Goal: Task Accomplishment & Management: Complete application form

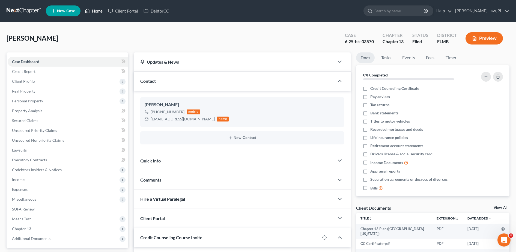
click at [85, 7] on link "Home" at bounding box center [93, 11] width 23 height 10
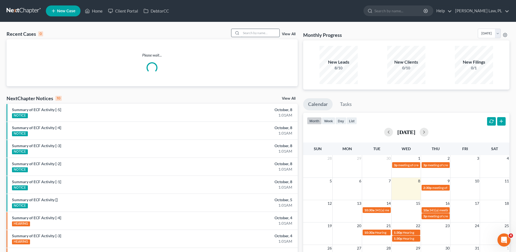
click at [248, 31] on input "search" at bounding box center [260, 33] width 38 height 8
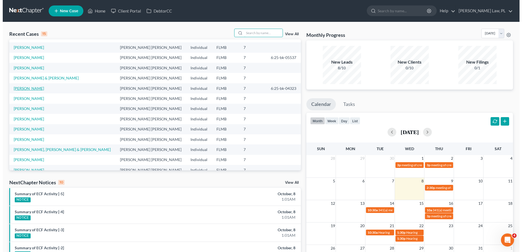
scroll to position [37, 0]
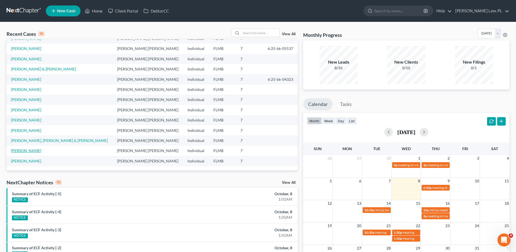
click at [28, 149] on link "[PERSON_NAME]" at bounding box center [26, 150] width 30 height 5
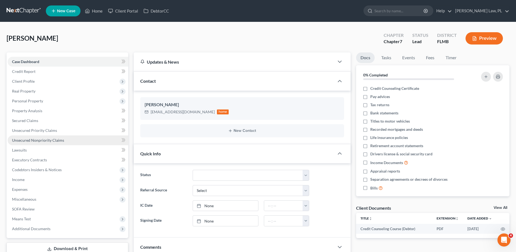
click at [44, 136] on link "Unsecured Nonpriority Claims" at bounding box center [68, 140] width 121 height 10
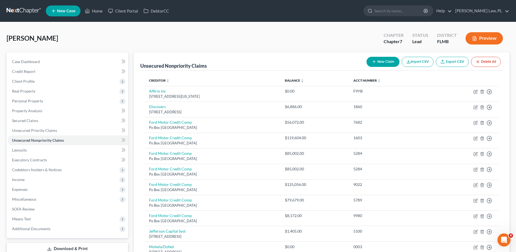
click at [374, 58] on button "New Claim" at bounding box center [383, 62] width 33 height 10
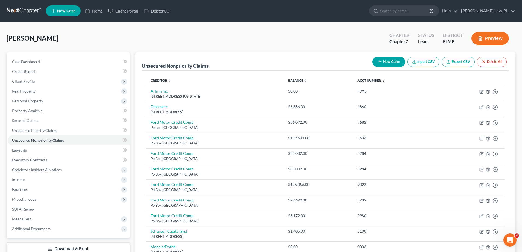
select select "0"
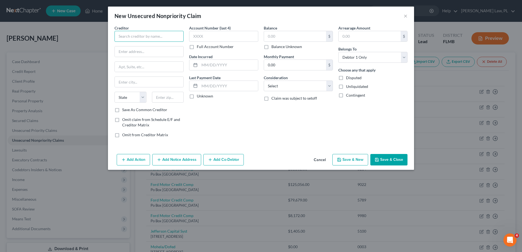
click at [164, 31] on input "text" at bounding box center [148, 36] width 69 height 11
type input "Access Financial Group Inc"
type input "[STREET_ADDRESS]"
click at [175, 97] on input "text" at bounding box center [168, 97] width 32 height 11
type input "32953"
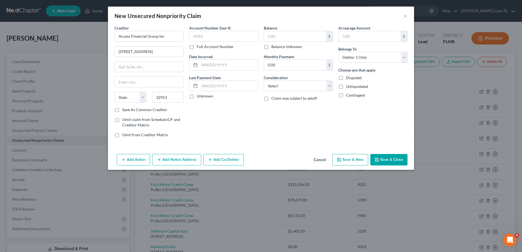
type input "[PERSON_NAME][GEOGRAPHIC_DATA]"
select select "9"
click at [300, 120] on div "Balance $ Balance Unknown Balance Undetermined $ Balance Unknown Monthly Paymen…" at bounding box center [298, 83] width 75 height 117
click at [222, 38] on input "text" at bounding box center [223, 36] width 69 height 11
type input "0379"
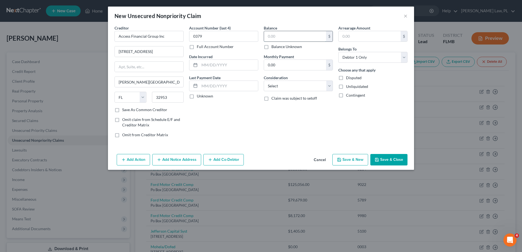
click at [281, 37] on input "text" at bounding box center [295, 36] width 62 height 10
type input "1,300.00"
click at [322, 85] on select "Select Cable / Satellite Services Collection Agency Credit Card Debt Debt Couns…" at bounding box center [298, 86] width 69 height 11
select select "4"
click at [264, 81] on select "Select Cable / Satellite Services Collection Agency Credit Card Debt Debt Couns…" at bounding box center [298, 86] width 69 height 11
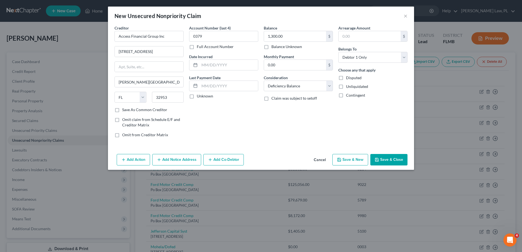
click at [145, 158] on button "Add Action" at bounding box center [133, 159] width 33 height 11
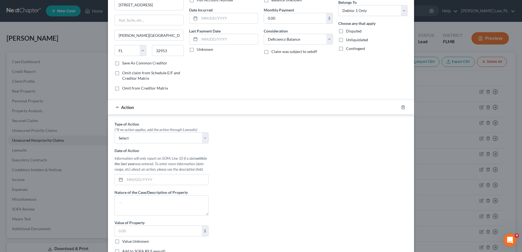
scroll to position [49, 0]
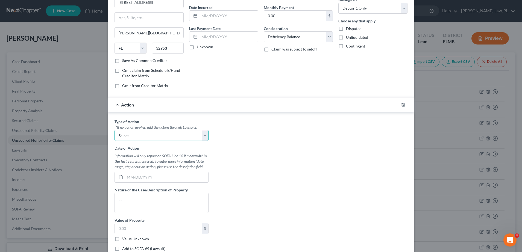
click at [140, 137] on select "Select Repossession Garnishment Foreclosure Personal Injury Attached, Seized, O…" at bounding box center [161, 135] width 94 height 11
select select "0"
click at [114, 130] on select "Select Repossession Garnishment Foreclosure Personal Injury Attached, Seized, O…" at bounding box center [161, 135] width 94 height 11
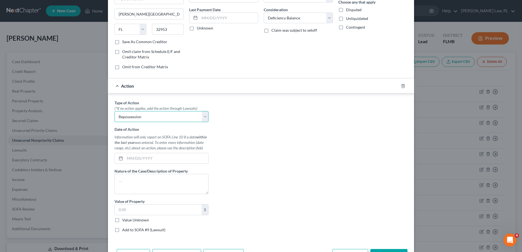
scroll to position [70, 0]
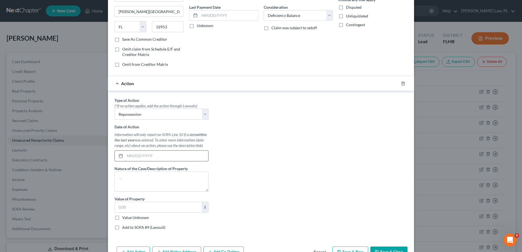
click at [131, 152] on input "text" at bounding box center [166, 156] width 83 height 10
type input "[DATE]"
click at [137, 173] on textarea at bounding box center [161, 181] width 94 height 20
type textarea "@"
type textarea "2008 Jeep Wrangler"
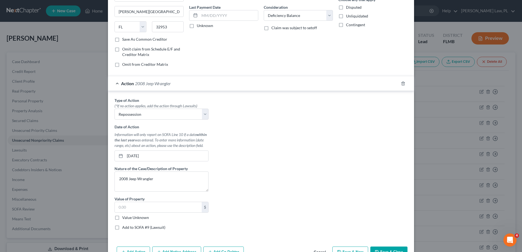
click at [240, 177] on div "Type of Action * (*If no action applies, add the action through Lawsuits) Selec…" at bounding box center [261, 165] width 298 height 137
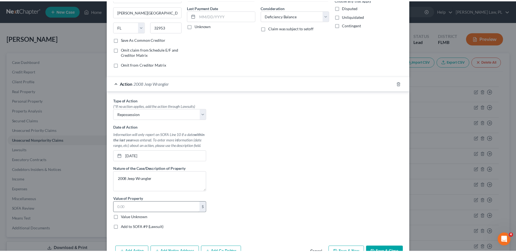
scroll to position [87, 0]
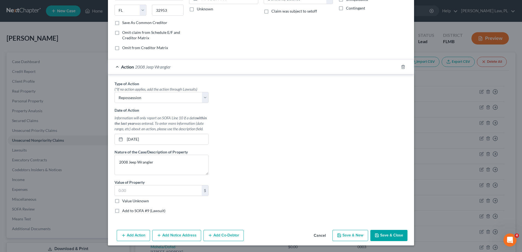
click at [386, 230] on button "Save & Close" at bounding box center [388, 235] width 37 height 11
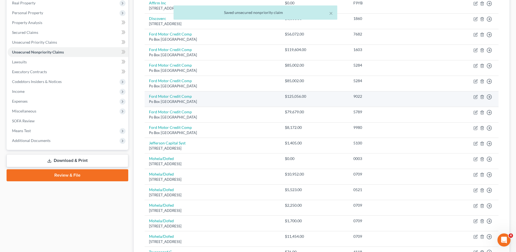
scroll to position [88, 0]
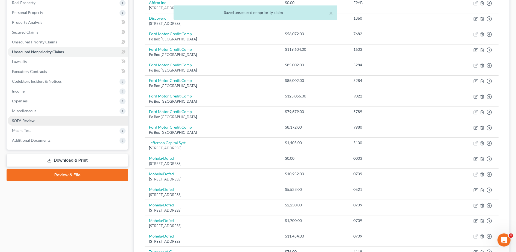
click at [51, 123] on link "SOFA Review" at bounding box center [68, 121] width 121 height 10
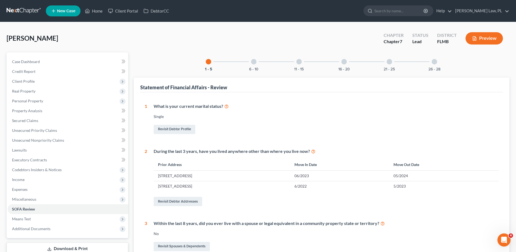
click at [251, 63] on div "6 - 10" at bounding box center [254, 61] width 19 height 19
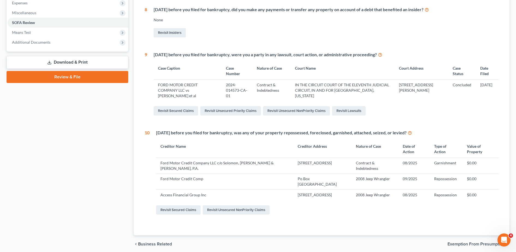
scroll to position [186, 0]
click at [183, 181] on td "Ford Motor Credit Comp" at bounding box center [225, 182] width 138 height 16
click at [235, 216] on div "Revisit Secured Claims Revisit Unsecured NonPriority Claims" at bounding box center [327, 210] width 343 height 11
click at [231, 211] on link "Revisit Unsecured NonPriority Claims" at bounding box center [236, 210] width 67 height 9
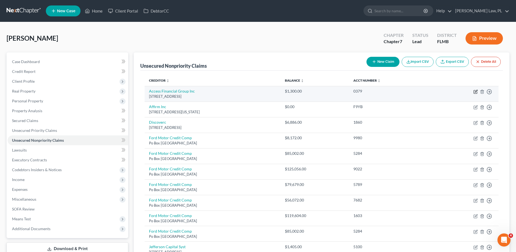
click at [476, 91] on icon "button" at bounding box center [476, 91] width 2 height 2
select select "9"
select select "4"
select select "0"
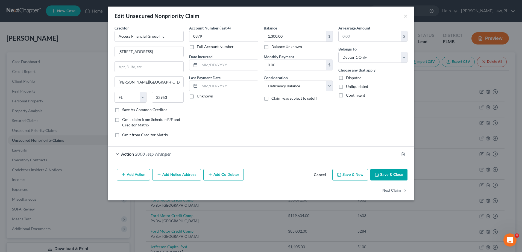
click at [233, 152] on div "Action 2008 [PERSON_NAME]" at bounding box center [253, 154] width 291 height 14
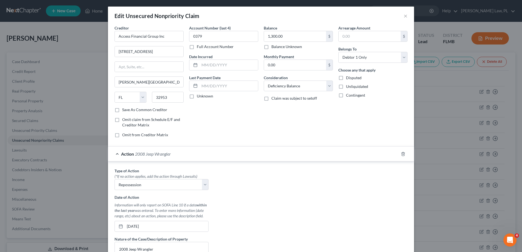
scroll to position [51, 0]
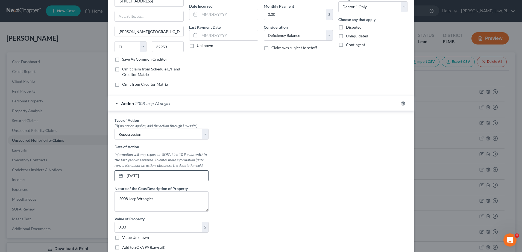
click at [128, 175] on input "[DATE]" at bounding box center [166, 176] width 83 height 10
type input "[DATE]"
click at [241, 180] on div "Type of Action * (*If no action applies, add the action through Lawsuits) Selec…" at bounding box center [261, 185] width 298 height 137
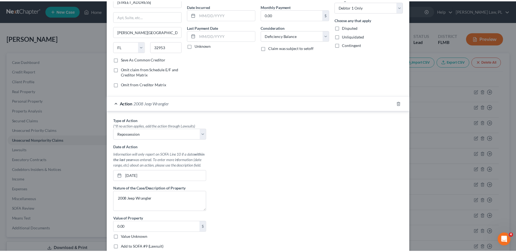
scroll to position [103, 0]
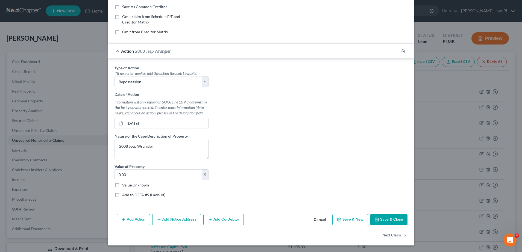
click at [379, 215] on button "Save & Close" at bounding box center [388, 219] width 37 height 11
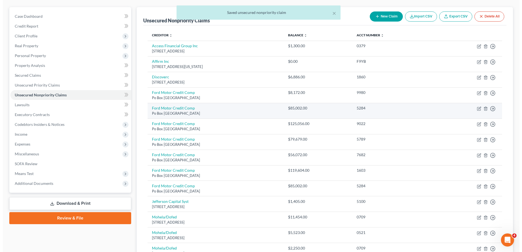
scroll to position [50, 0]
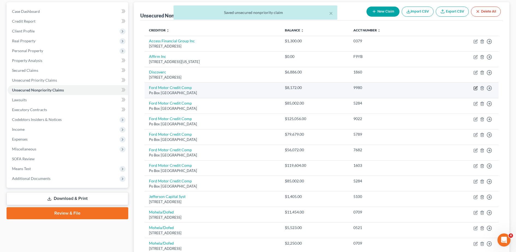
click at [476, 87] on icon "button" at bounding box center [475, 88] width 3 height 3
select select "30"
select select "4"
select select "0"
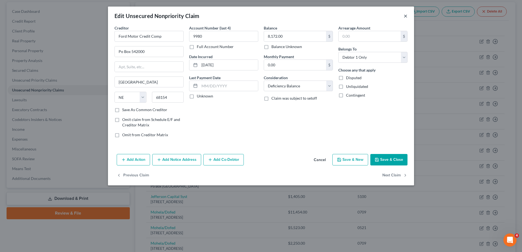
click at [405, 17] on button "×" at bounding box center [405, 16] width 4 height 7
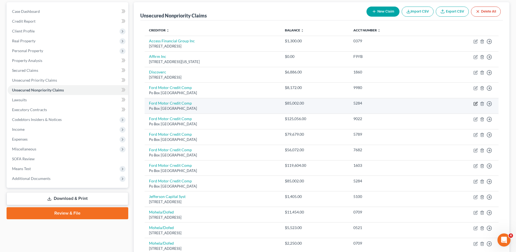
click at [477, 103] on icon "button" at bounding box center [476, 104] width 4 height 4
select select "30"
select select "4"
select select "0"
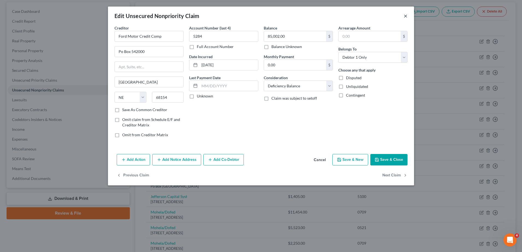
click at [405, 16] on button "×" at bounding box center [405, 16] width 4 height 7
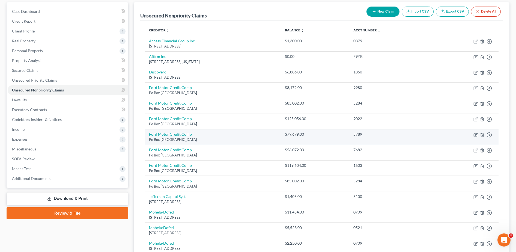
click at [471, 134] on td "Move to D Move to E Move to G Move to Notice Only" at bounding box center [464, 137] width 67 height 16
click at [474, 134] on icon "button" at bounding box center [475, 134] width 3 height 3
select select "30"
select select "4"
select select "0"
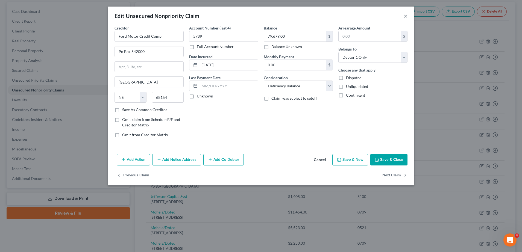
click at [404, 16] on button "×" at bounding box center [405, 16] width 4 height 7
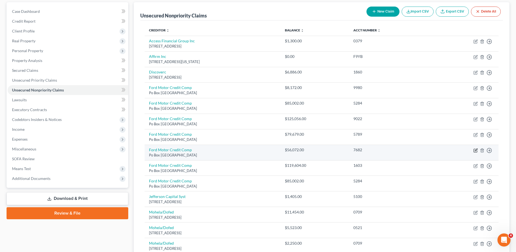
click at [475, 150] on icon "button" at bounding box center [476, 150] width 4 height 4
select select "30"
select select "4"
select select "0"
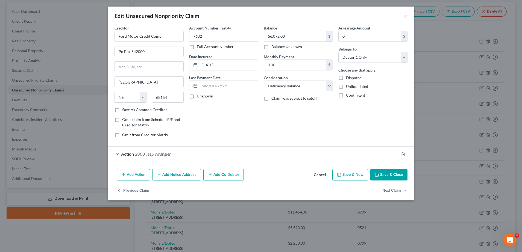
click at [343, 155] on div "Action 2008 [PERSON_NAME]" at bounding box center [253, 154] width 291 height 14
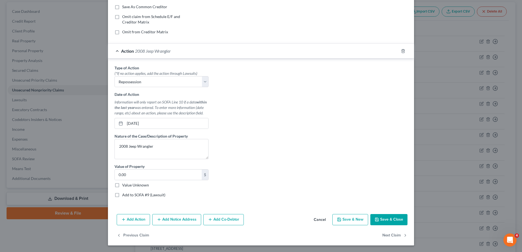
scroll to position [45, 0]
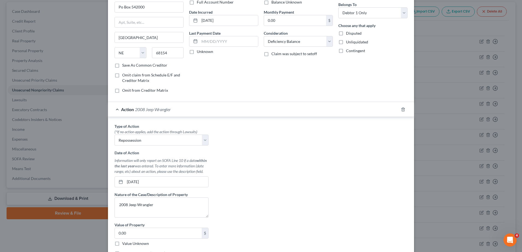
click at [396, 104] on div "Action 2008 [PERSON_NAME]" at bounding box center [261, 109] width 306 height 15
click at [401, 109] on icon "button" at bounding box center [403, 109] width 4 height 4
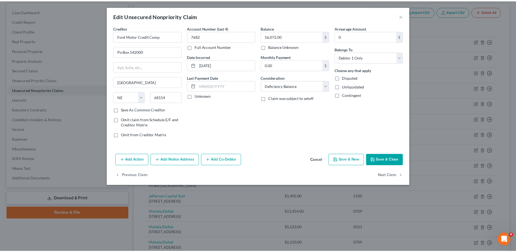
scroll to position [0, 0]
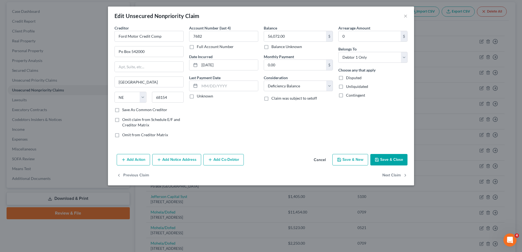
click at [391, 158] on button "Save & Close" at bounding box center [388, 159] width 37 height 11
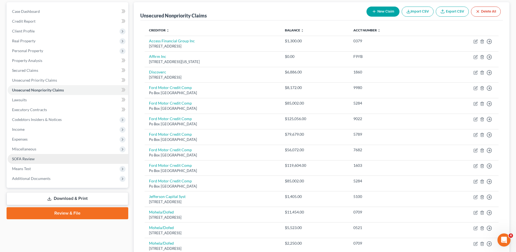
click at [102, 163] on link "SOFA Review" at bounding box center [68, 159] width 121 height 10
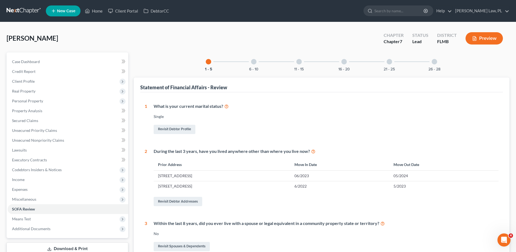
click at [247, 63] on div "6 - 10" at bounding box center [254, 61] width 19 height 19
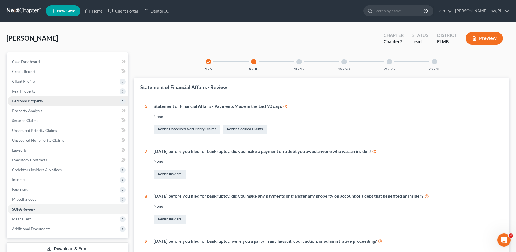
click at [44, 103] on span "Personal Property" at bounding box center [68, 101] width 121 height 10
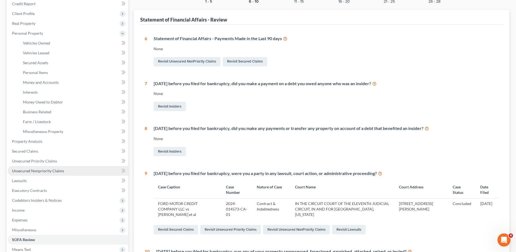
click at [39, 174] on link "Unsecured Nonpriority Claims" at bounding box center [68, 171] width 121 height 10
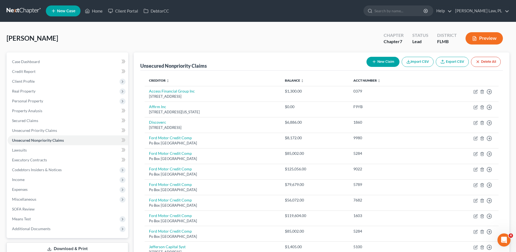
click at [386, 62] on button "New Claim" at bounding box center [383, 62] width 33 height 10
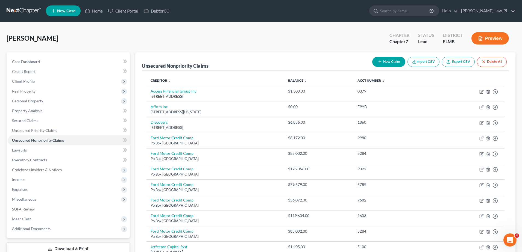
select select "0"
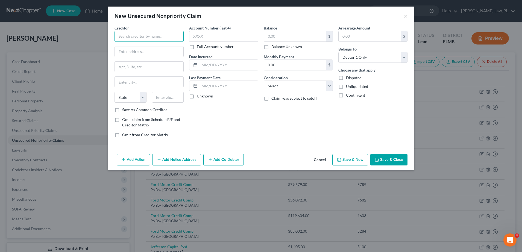
click at [171, 37] on input "text" at bounding box center [148, 36] width 69 height 11
paste input "[PERSON_NAME] – Kappa Upsilon ([US_STATE][GEOGRAPHIC_DATA] Chapter)"
click at [141, 36] on input "[PERSON_NAME] – Kappa Upsilon ([US_STATE][GEOGRAPHIC_DATA] Chapter)" at bounding box center [148, 36] width 69 height 11
drag, startPoint x: 137, startPoint y: 34, endPoint x: 243, endPoint y: 31, distance: 105.7
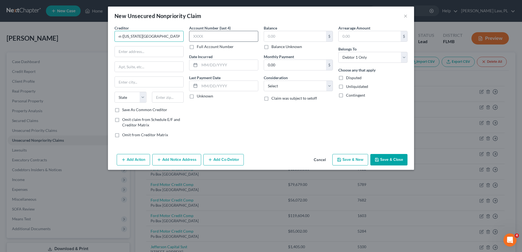
click at [243, 31] on div "Creditor * Billhighway – Kappa Upsilon ([US_STATE][GEOGRAPHIC_DATA] Chapter) St…" at bounding box center [261, 83] width 298 height 117
type input "[PERSON_NAME]"
click at [149, 52] on input "text" at bounding box center [149, 51] width 69 height 10
paste input "Billhighway, [STREET_ADDRESS][PERSON_NAME]"
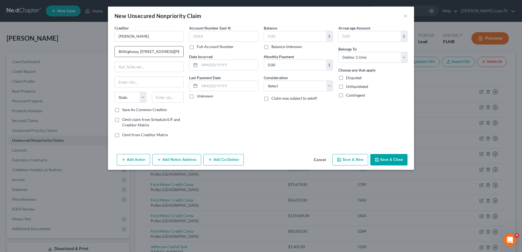
scroll to position [0, 52]
type input "Billhighway, [STREET_ADDRESS][PERSON_NAME]"
click at [174, 97] on input "text" at bounding box center [168, 97] width 32 height 11
type input "30339"
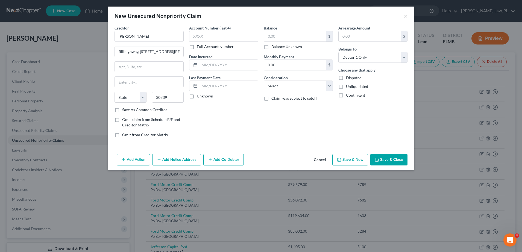
click at [221, 110] on div "Account Number (last 4) Full Account Number Date Incurred Last Payment Date Unk…" at bounding box center [223, 83] width 75 height 117
type input "[GEOGRAPHIC_DATA]"
select select "10"
drag, startPoint x: 140, startPoint y: 52, endPoint x: 112, endPoint y: 51, distance: 27.3
click at [112, 51] on div "Creditor * Billhighway Billhighway, [STREET_ADDRESS][PERSON_NAME] [GEOGRAPHIC_D…" at bounding box center [149, 83] width 75 height 117
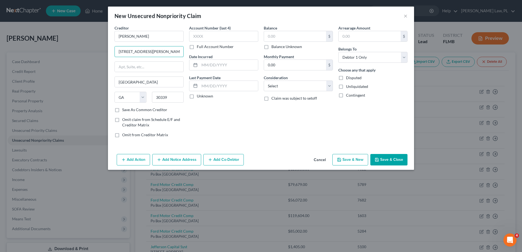
type input "[STREET_ADDRESS][PERSON_NAME]"
click at [148, 64] on input "text" at bounding box center [149, 67] width 69 height 10
type input "Suite 1500E"
click at [157, 52] on input "[STREET_ADDRESS][PERSON_NAME]" at bounding box center [149, 51] width 69 height 10
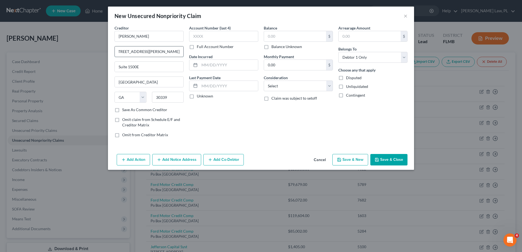
drag, startPoint x: 155, startPoint y: 52, endPoint x: 167, endPoint y: 51, distance: 11.5
click at [167, 51] on input "[STREET_ADDRESS][PERSON_NAME]" at bounding box center [149, 51] width 69 height 10
drag, startPoint x: 173, startPoint y: 52, endPoint x: 158, endPoint y: 50, distance: 15.1
click at [158, 50] on input "[STREET_ADDRESS][PERSON_NAME]" at bounding box center [149, 51] width 69 height 10
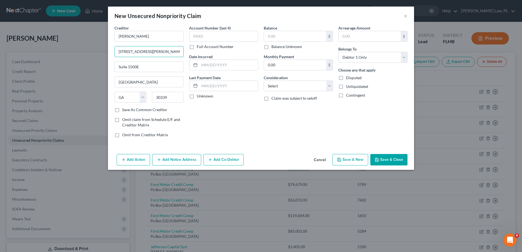
type input "[STREET_ADDRESS][PERSON_NAME]"
click at [215, 114] on div "Account Number (last 4) Full Account Number Date Incurred Last Payment Date Unk…" at bounding box center [223, 83] width 75 height 117
click at [228, 31] on input "text" at bounding box center [223, 36] width 69 height 11
paste input "6956"
type input "6956"
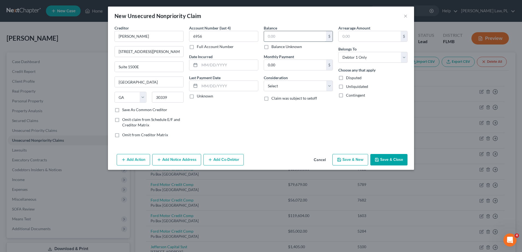
click at [280, 35] on input "text" at bounding box center [295, 36] width 62 height 10
paste input "303.86"
type input "303.86"
click at [279, 142] on div "Balance 303.86 $ Balance Unknown Balance Undetermined 303.86 $ Balance Unknown …" at bounding box center [298, 83] width 75 height 117
click at [292, 81] on select "Select Cable / Satellite Services Collection Agency Credit Card Debt Debt Couns…" at bounding box center [298, 86] width 69 height 11
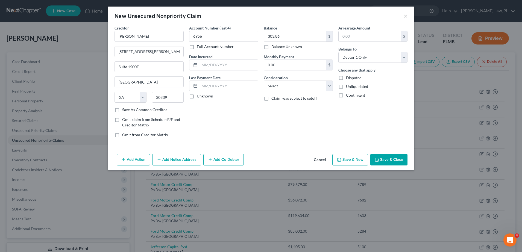
click at [206, 118] on div "Account Number (last 4) 6956 Full Account Number Date Incurred Last Payment Dat…" at bounding box center [223, 83] width 75 height 117
click at [277, 87] on select "Select Cable / Satellite Services Collection Agency Credit Card Debt Debt Couns…" at bounding box center [298, 86] width 69 height 11
select select "14"
click at [264, 81] on select "Select Cable / Satellite Services Collection Agency Credit Card Debt Debt Couns…" at bounding box center [298, 86] width 69 height 11
click at [298, 105] on input "text" at bounding box center [298, 107] width 69 height 10
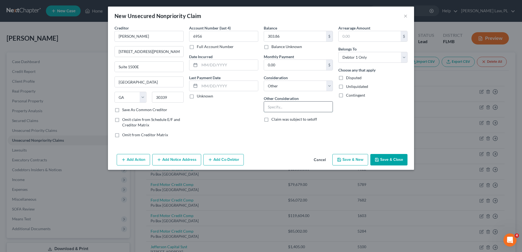
paste input "Fraternity membership dues and fees"
type input "Fraternity membership dues and fees"
click at [303, 129] on div "Balance 303.86 $ Balance Unknown Balance Undetermined 303.86 $ Balance Unknown …" at bounding box center [298, 83] width 75 height 117
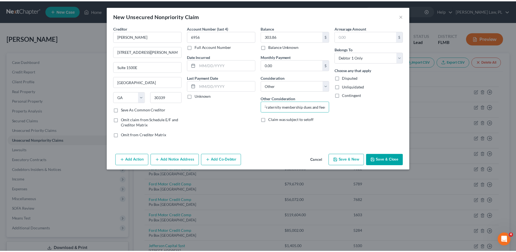
scroll to position [0, 0]
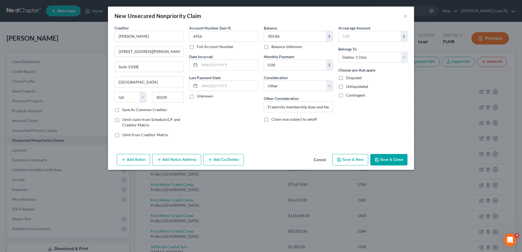
click at [379, 158] on button "Save & Close" at bounding box center [388, 159] width 37 height 11
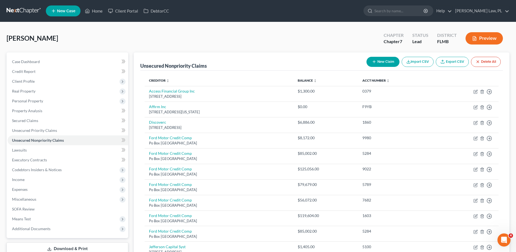
click at [385, 62] on button "New Claim" at bounding box center [383, 62] width 33 height 10
select select "0"
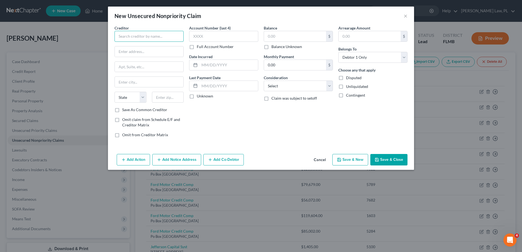
click at [170, 34] on input "text" at bounding box center [148, 36] width 69 height 11
type input "Amped Fitness"
click at [158, 49] on input "text" at bounding box center [149, 51] width 69 height 10
paste input "[STREET_ADDRESS]"
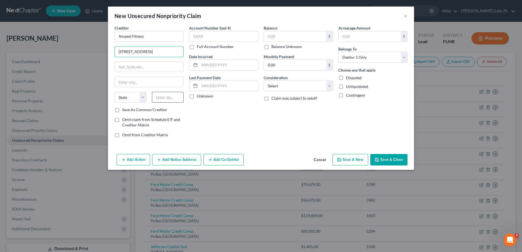
type input "[STREET_ADDRESS]"
click at [176, 98] on input "text" at bounding box center [168, 97] width 32 height 11
click at [221, 123] on div "Account Number (last 4) Full Account Number Date Incurred Last Payment Date Unk…" at bounding box center [223, 83] width 75 height 117
click at [172, 95] on input "84177" at bounding box center [168, 97] width 32 height 11
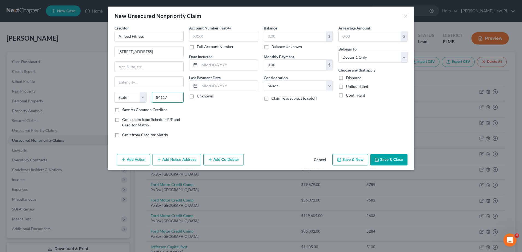
type input "84117"
click at [217, 121] on div "Account Number (last 4) Full Account Number Date Incurred Last Payment Date Unk…" at bounding box center [223, 83] width 75 height 117
type input "[GEOGRAPHIC_DATA]"
select select "46"
click at [149, 84] on input "[GEOGRAPHIC_DATA]" at bounding box center [149, 82] width 69 height 10
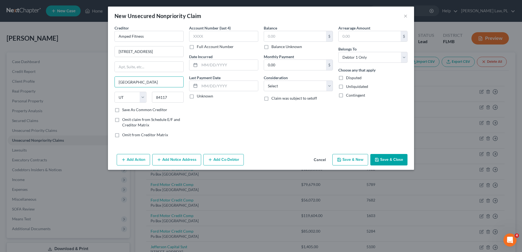
drag, startPoint x: 168, startPoint y: 83, endPoint x: 90, endPoint y: 81, distance: 78.1
drag, startPoint x: 90, startPoint y: 81, endPoint x: 126, endPoint y: 75, distance: 36.1
click at [126, 75] on div "Creditor * Amped Fitness [GEOGRAPHIC_DATA] [GEOGRAPHIC_DATA] [US_STATE][GEOGRAP…" at bounding box center [148, 66] width 69 height 82
drag, startPoint x: 144, startPoint y: 84, endPoint x: 80, endPoint y: 84, distance: 64.2
click at [80, 84] on div "New Unsecured Nonpriority Claim × Creditor * Amped Fitness PO Box [GEOGRAPHIC_D…" at bounding box center [261, 126] width 522 height 252
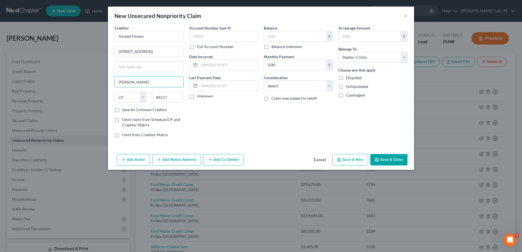
type input "[PERSON_NAME]"
click at [202, 109] on div "Account Number (last 4) Full Account Number Date Incurred Last Payment Date Unk…" at bounding box center [223, 83] width 75 height 117
drag, startPoint x: 146, startPoint y: 54, endPoint x: 193, endPoint y: 55, distance: 47.8
click at [193, 55] on div "Creditor * Amped Fitness PO Box [GEOGRAPHIC_DATA] [PERSON_NAME] State [US_STATE…" at bounding box center [261, 83] width 298 height 117
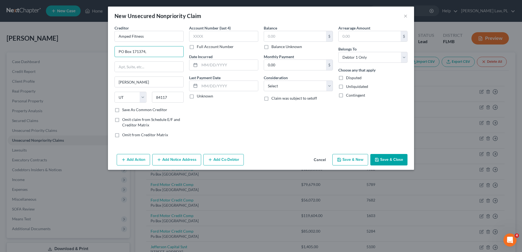
scroll to position [0, 0]
type input "PO Box 171374"
click at [227, 34] on input "text" at bounding box center [223, 36] width 69 height 11
paste input "8840"
type input "8840"
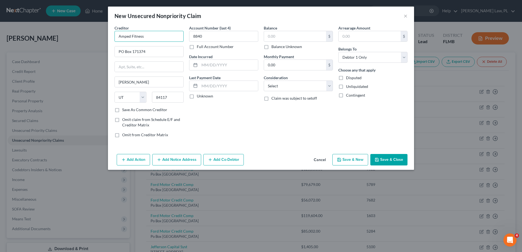
drag, startPoint x: 145, startPoint y: 38, endPoint x: 104, endPoint y: 57, distance: 45.3
click at [104, 57] on div "New Unsecured Nonpriority Claim × Creditor * Amped Fitness PO Box 171374 [PERSO…" at bounding box center [261, 126] width 522 height 252
click at [366, 131] on div "Arrearage Amount $ Belongs To * Select Debtor 1 Only Debtor 2 Only Debtor 1 And…" at bounding box center [372, 83] width 75 height 117
click at [310, 88] on select "Select Cable / Satellite Services Collection Agency Credit Card Debt Debt Couns…" at bounding box center [298, 86] width 69 height 11
select select "1"
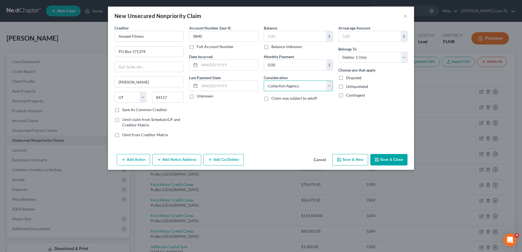
click at [264, 81] on select "Select Cable / Satellite Services Collection Agency Credit Card Debt Debt Couns…" at bounding box center [298, 86] width 69 height 11
click at [322, 119] on div "Balance $ Balance Unknown Balance Undetermined $ Balance Unknown Monthly Paymen…" at bounding box center [298, 83] width 75 height 117
drag, startPoint x: 396, startPoint y: 156, endPoint x: 361, endPoint y: 131, distance: 43.5
click at [361, 131] on div "New Unsecured Nonpriority Claim × Creditor * Amped Fitness PO Box 171374 [PERSO…" at bounding box center [261, 88] width 306 height 163
click at [162, 40] on input "Amped Fitness" at bounding box center [148, 36] width 69 height 11
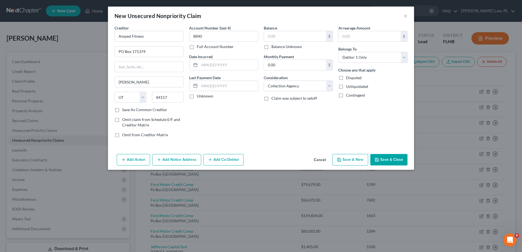
click at [384, 156] on button "Save & Close" at bounding box center [388, 159] width 37 height 11
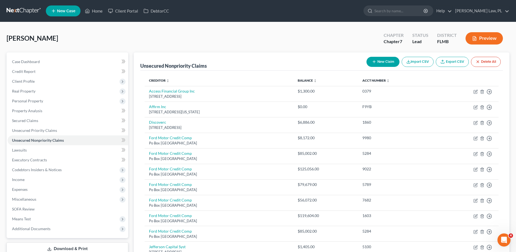
click at [380, 63] on button "New Claim" at bounding box center [383, 62] width 33 height 10
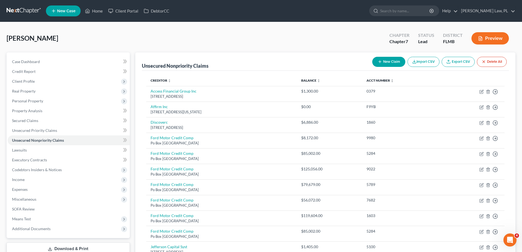
select select "0"
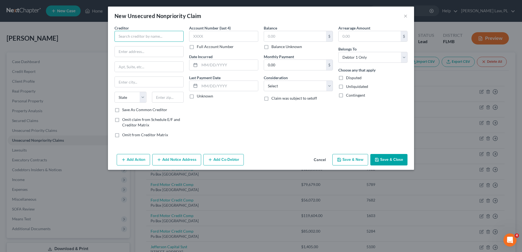
click at [156, 37] on input "text" at bounding box center [148, 36] width 69 height 11
type input "[PERSON_NAME][GEOGRAPHIC_DATA] (HCA)"
paste input "[STREET_ADDRESS]"
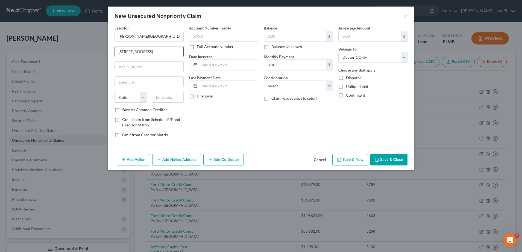
scroll to position [0, 1]
type input "[STREET_ADDRESS]"
click at [167, 94] on input "text" at bounding box center [168, 97] width 32 height 11
type input "33196"
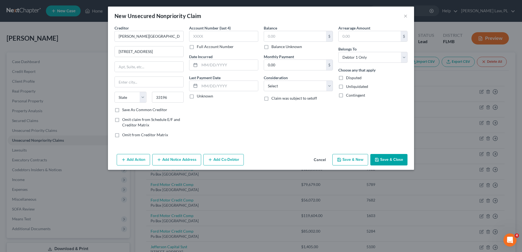
click at [217, 105] on div "Account Number (last 4) Full Account Number Date Incurred Last Payment Date Unk…" at bounding box center [223, 83] width 75 height 117
type input "[GEOGRAPHIC_DATA]"
select select "9"
drag, startPoint x: 151, startPoint y: 53, endPoint x: 202, endPoint y: 46, distance: 51.1
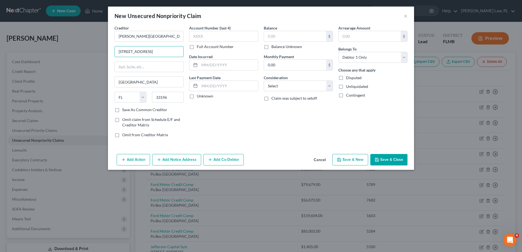
click at [202, 46] on div "Creditor * [PERSON_NAME][GEOGRAPHIC_DATA] ([GEOGRAPHIC_DATA]) [STREET_ADDRESS] …" at bounding box center [261, 83] width 298 height 117
click at [117, 52] on input "[STREET_ADDRESS]" at bounding box center [149, 51] width 69 height 10
type input "[STREET_ADDRESS]"
click at [143, 106] on div "State [US_STATE] AK AR AZ CA CO CT DE DC [GEOGRAPHIC_DATA] [GEOGRAPHIC_DATA] GU…" at bounding box center [149, 99] width 75 height 15
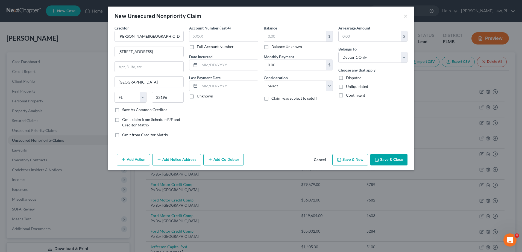
click at [143, 108] on label "Save As Common Creditor" at bounding box center [144, 109] width 45 height 5
click at [128, 108] on input "Save As Common Creditor" at bounding box center [126, 109] width 4 height 4
checkbox input "true"
click at [220, 35] on input "text" at bounding box center [223, 36] width 69 height 11
type input "9"
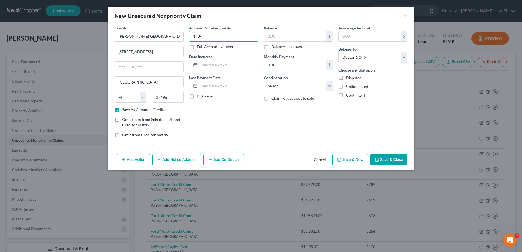
type input "173-"
click at [208, 47] on label "Full Account Number" at bounding box center [215, 46] width 37 height 5
click at [202, 47] on input "Full Account Number" at bounding box center [201, 46] width 4 height 4
drag, startPoint x: 214, startPoint y: 40, endPoint x: 190, endPoint y: 39, distance: 24.0
click at [190, 39] on input "173-" at bounding box center [223, 36] width 69 height 11
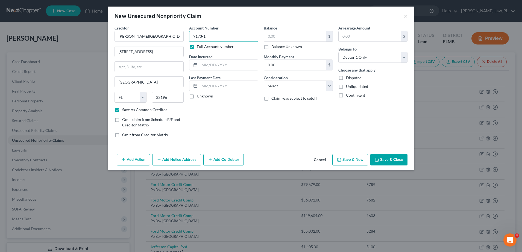
type input "9173-1"
click at [241, 108] on div "Account Number 9173-1 Full Account Number Date Incurred Last Payment Date Unkno…" at bounding box center [223, 83] width 75 height 117
click at [284, 37] on input "text" at bounding box center [295, 36] width 62 height 10
type input "274.34"
click at [297, 86] on select "Select Cable / Satellite Services Collection Agency Credit Card Debt Debt Couns…" at bounding box center [298, 86] width 69 height 11
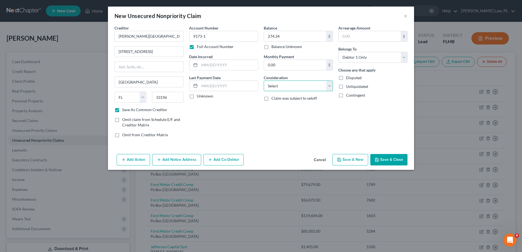
select select "9"
click at [264, 81] on select "Select Cable / Satellite Services Collection Agency Credit Card Debt Debt Couns…" at bounding box center [298, 86] width 69 height 11
drag, startPoint x: 141, startPoint y: 36, endPoint x: 155, endPoint y: 35, distance: 13.7
click at [155, 35] on input "[PERSON_NAME][GEOGRAPHIC_DATA] (HCA)" at bounding box center [148, 36] width 69 height 11
drag, startPoint x: 177, startPoint y: 34, endPoint x: 92, endPoint y: 34, distance: 85.2
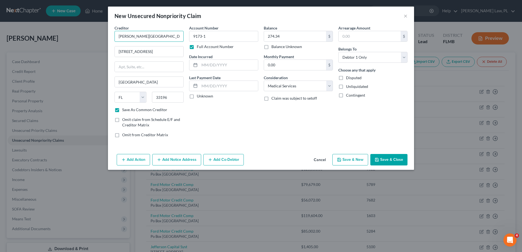
click at [92, 34] on div "New Unsecured Nonpriority Claim × Creditor * [PERSON_NAME][GEOGRAPHIC_DATA] ([G…" at bounding box center [261, 126] width 522 height 252
paste input "[DEMOGRAPHIC_DATA]"
type input "[PERSON_NAME][GEOGRAPHIC_DATA] (HCA)"
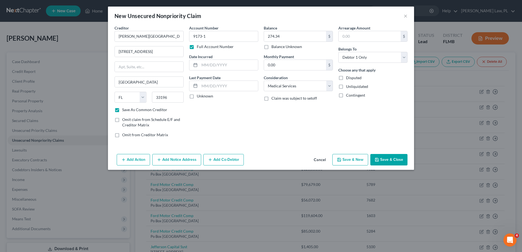
click at [393, 163] on button "Save & Close" at bounding box center [388, 159] width 37 height 11
checkbox input "false"
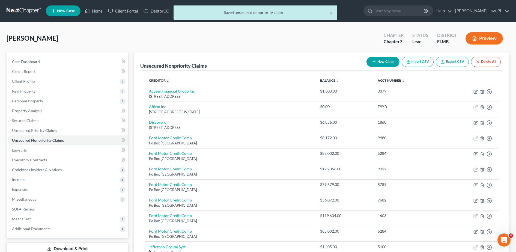
click at [386, 63] on button "New Claim" at bounding box center [383, 62] width 33 height 10
select select "0"
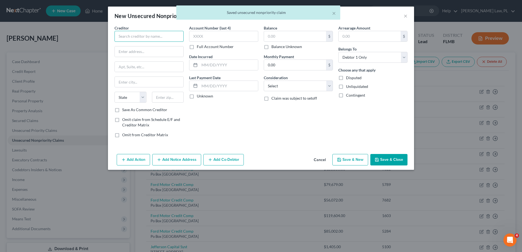
click at [171, 38] on input "text" at bounding box center [148, 36] width 69 height 11
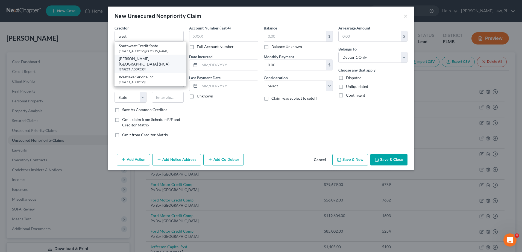
click at [158, 64] on div "[PERSON_NAME][GEOGRAPHIC_DATA] (HCA)" at bounding box center [150, 61] width 63 height 11
type input "[PERSON_NAME][GEOGRAPHIC_DATA] (HCA)"
type input "[STREET_ADDRESS]"
type input "[GEOGRAPHIC_DATA]"
select select "9"
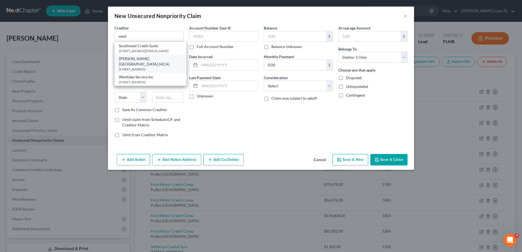
type input "33196"
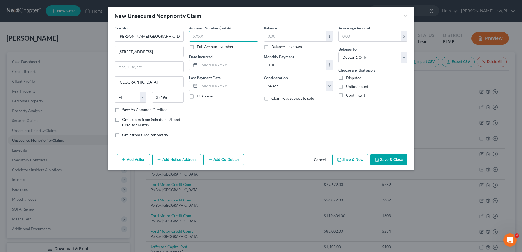
click at [236, 31] on input "text" at bounding box center [223, 36] width 69 height 11
click at [220, 48] on label "Full Account Number" at bounding box center [215, 46] width 37 height 5
click at [202, 48] on input "Full Account Number" at bounding box center [201, 46] width 4 height 4
click at [216, 38] on input "text" at bounding box center [223, 36] width 69 height 11
paste input "5512-1"
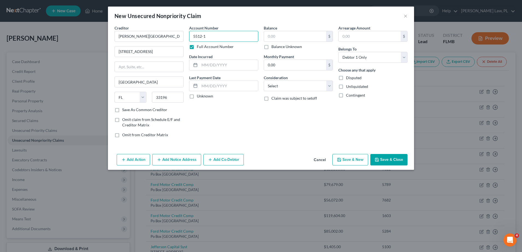
type input "5512-1"
click at [288, 33] on input "text" at bounding box center [295, 36] width 62 height 10
paste input "704.09"
type input "704.09"
click at [393, 161] on button "Save & Close" at bounding box center [388, 159] width 37 height 11
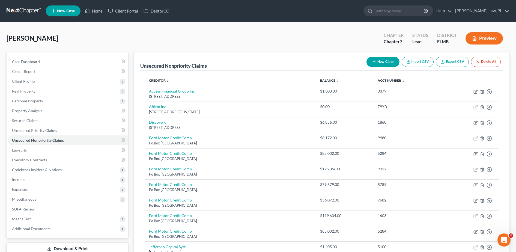
click at [393, 64] on button "New Claim" at bounding box center [383, 62] width 33 height 10
select select "0"
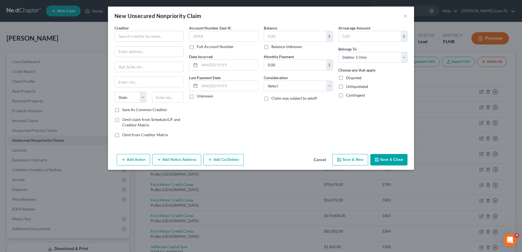
click at [158, 28] on div "Creditor *" at bounding box center [148, 33] width 69 height 17
click at [153, 33] on input "text" at bounding box center [148, 36] width 69 height 11
paste input "[DEMOGRAPHIC_DATA] Health Medical Group Urgent Care – [PERSON_NAME]"
type input "[DEMOGRAPHIC_DATA] Health Medical Group Urgent Care – [PERSON_NAME]"
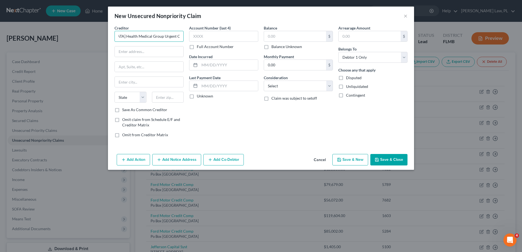
scroll to position [0, 0]
click at [161, 47] on input "text" at bounding box center [149, 51] width 69 height 10
paste input "[STREET_ADDRESS]"
type input "[STREET_ADDRESS]"
click at [171, 97] on input "text" at bounding box center [168, 97] width 32 height 11
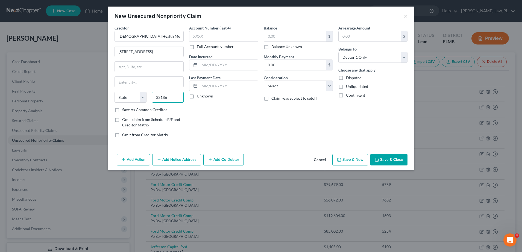
type input "33186"
click at [205, 118] on div "Account Number (last 4) Full Account Number Date Incurred Last Payment Date Unk…" at bounding box center [223, 83] width 75 height 117
type input "[GEOGRAPHIC_DATA]"
select select "9"
drag, startPoint x: 150, startPoint y: 52, endPoint x: 193, endPoint y: 54, distance: 42.9
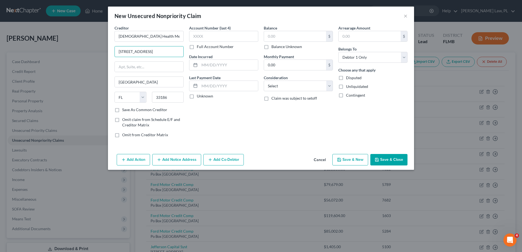
click at [193, 54] on div "Creditor * [DEMOGRAPHIC_DATA] Health Medical Group Urgent Care – [PERSON_NAME] …" at bounding box center [261, 83] width 298 height 117
type input "[STREET_ADDRESS]"
click at [227, 103] on div "Account Number (last 4) Full Account Number Date Incurred Last Payment Date Unk…" at bounding box center [223, 83] width 75 height 117
click at [212, 43] on div "Account Number (last 4) Full Account Number" at bounding box center [223, 37] width 69 height 24
click at [211, 48] on label "Full Account Number" at bounding box center [215, 46] width 37 height 5
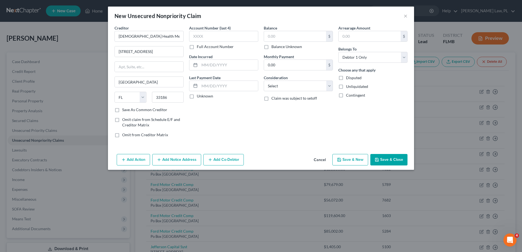
click at [202, 48] on input "Full Account Number" at bounding box center [201, 46] width 4 height 4
click at [208, 41] on input "text" at bounding box center [223, 36] width 69 height 11
paste input "2840-1"
type input "2840-1"
click at [295, 37] on input "text" at bounding box center [295, 36] width 62 height 10
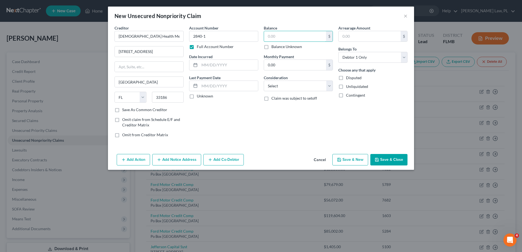
paste input "30.00"
type input "30.00"
click at [315, 88] on select "Select Cable / Satellite Services Collection Agency Credit Card Debt Debt Couns…" at bounding box center [298, 86] width 69 height 11
select select "9"
click at [264, 81] on select "Select Cable / Satellite Services Collection Agency Credit Card Debt Debt Couns…" at bounding box center [298, 86] width 69 height 11
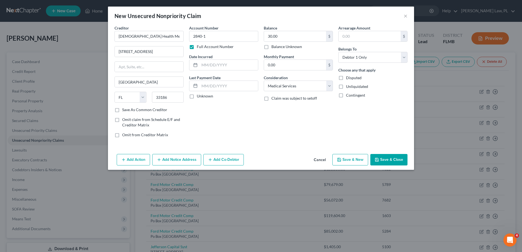
click at [394, 152] on div "Creditor * [DEMOGRAPHIC_DATA] Health Medical Group Urgent Care – [PERSON_NAME] …" at bounding box center [261, 88] width 306 height 127
click at [395, 155] on button "Save & Close" at bounding box center [388, 159] width 37 height 11
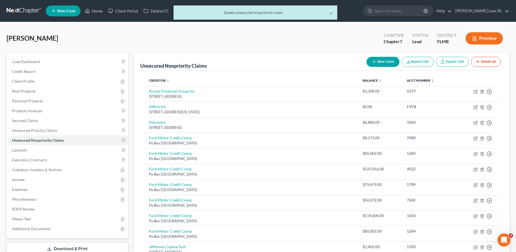
click at [377, 61] on button "New Claim" at bounding box center [383, 62] width 33 height 10
select select "0"
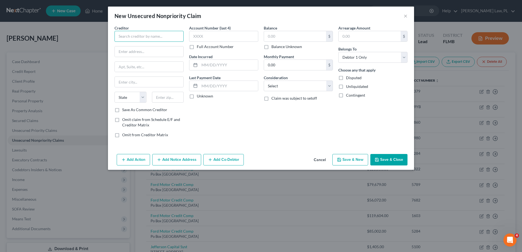
click at [161, 31] on input "text" at bounding box center [148, 36] width 69 height 11
paste input "[GEOGRAPHIC_DATA] Urgent Care"
type input "[GEOGRAPHIC_DATA] Urgent Care"
click at [206, 119] on div "Account Number (last 4) Full Account Number Date Incurred Last Payment Date Unk…" at bounding box center [223, 83] width 75 height 117
click at [149, 43] on div "Creditor * [GEOGRAPHIC_DATA] Urgent Care State [US_STATE] AK AR AZ [GEOGRAPHIC_…" at bounding box center [148, 66] width 69 height 82
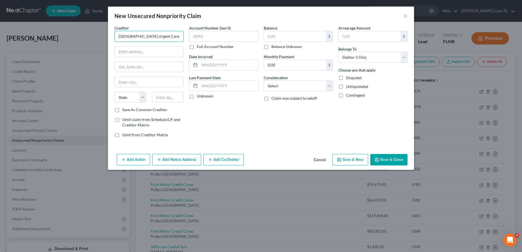
click at [158, 34] on input "[GEOGRAPHIC_DATA] Urgent Care" at bounding box center [148, 36] width 69 height 11
click at [150, 60] on div "Creditor * [GEOGRAPHIC_DATA] Urgent Care State [US_STATE] AK AR AZ [GEOGRAPHIC_…" at bounding box center [148, 66] width 69 height 82
click at [161, 36] on input "[GEOGRAPHIC_DATA] Urgent Care" at bounding box center [148, 36] width 69 height 11
click at [165, 48] on input "text" at bounding box center [149, 51] width 69 height 10
paste input "[STREET_ADDRESS]"
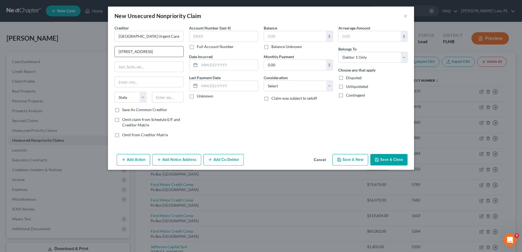
scroll to position [0, 15]
type input "[STREET_ADDRESS]"
click at [177, 95] on input "text" at bounding box center [168, 97] width 32 height 11
click at [175, 53] on input "[STREET_ADDRESS]" at bounding box center [149, 51] width 69 height 10
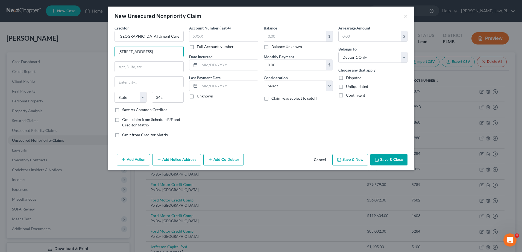
click at [173, 103] on div "State [US_STATE] AK AR AZ CA CO CT DE DC [GEOGRAPHIC_DATA] [GEOGRAPHIC_DATA] GU…" at bounding box center [149, 99] width 75 height 15
click at [168, 98] on input "342" at bounding box center [168, 97] width 32 height 11
type input "34243"
type input "[GEOGRAPHIC_DATA]"
select select "9"
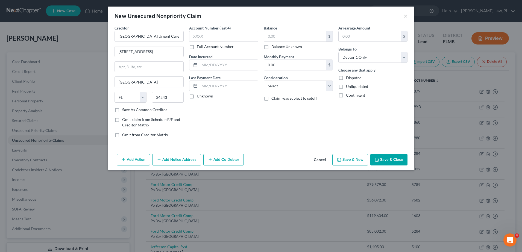
click at [204, 125] on div "Account Number (last 4) Full Account Number Date Incurred Last Payment Date Unk…" at bounding box center [223, 83] width 75 height 117
drag, startPoint x: 162, startPoint y: 54, endPoint x: 215, endPoint y: 55, distance: 53.3
click at [215, 55] on div "Creditor * [GEOGRAPHIC_DATA] Urgent Care [STREET_ADDRESS] [GEOGRAPHIC_DATA] [US…" at bounding box center [261, 83] width 298 height 117
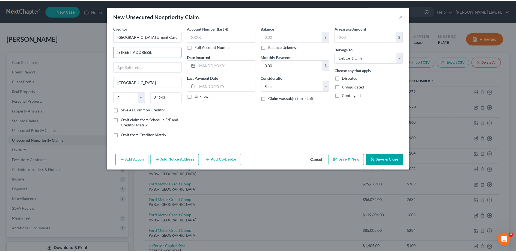
scroll to position [0, 0]
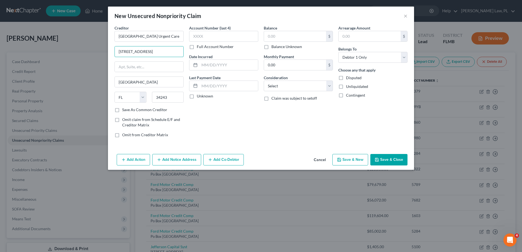
type input "[STREET_ADDRESS]"
click at [307, 134] on div "Balance $ Balance Unknown Balance Undetermined $ Balance Unknown Monthly Paymen…" at bounding box center [298, 83] width 75 height 117
click at [281, 34] on input "text" at bounding box center [295, 36] width 62 height 10
type input "20.00"
click at [298, 83] on select "Select Cable / Satellite Services Collection Agency Credit Card Debt Debt Couns…" at bounding box center [298, 86] width 69 height 11
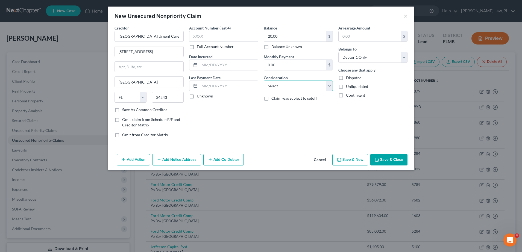
select select "9"
click at [264, 81] on select "Select Cable / Satellite Services Collection Agency Credit Card Debt Debt Couns…" at bounding box center [298, 86] width 69 height 11
click at [236, 41] on input "text" at bounding box center [223, 36] width 69 height 11
click at [216, 48] on label "Full Account Number" at bounding box center [215, 46] width 37 height 5
click at [202, 48] on input "Full Account Number" at bounding box center [201, 46] width 4 height 4
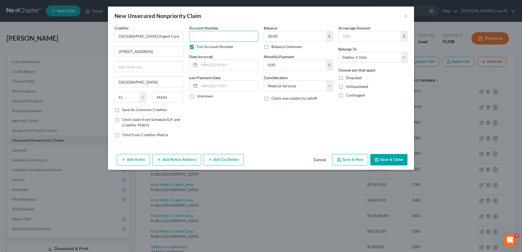
click at [217, 36] on input "text" at bounding box center [223, 36] width 69 height 11
type input "1419-1"
click at [264, 136] on div "Balance 20.00 $ Balance Unknown Balance Undetermined 20.00 $ Balance Unknown Mo…" at bounding box center [298, 83] width 75 height 117
click at [396, 161] on button "Save & Close" at bounding box center [388, 159] width 37 height 11
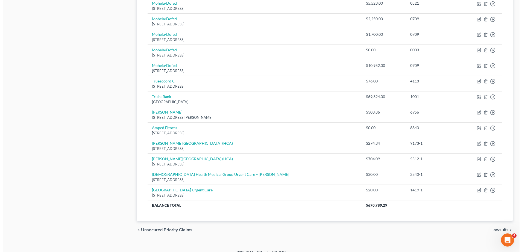
scroll to position [274, 0]
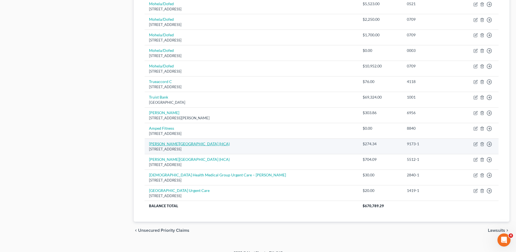
click at [194, 143] on link "[PERSON_NAME][GEOGRAPHIC_DATA] (HCA)" at bounding box center [189, 143] width 81 height 5
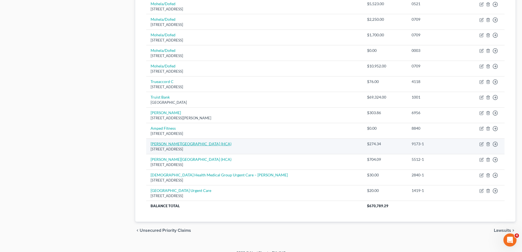
select select "9"
select select "0"
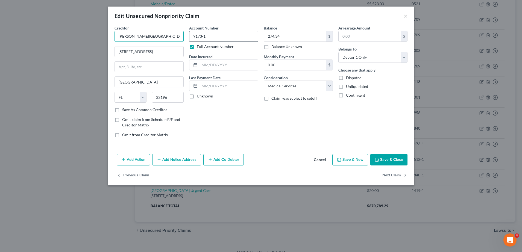
scroll to position [0, 0]
drag, startPoint x: 115, startPoint y: 38, endPoint x: 202, endPoint y: 40, distance: 87.4
click at [202, 40] on div "Creditor * [PERSON_NAME][GEOGRAPHIC_DATA] ([GEOGRAPHIC_DATA]) [STREET_ADDRESS][…" at bounding box center [261, 83] width 298 height 117
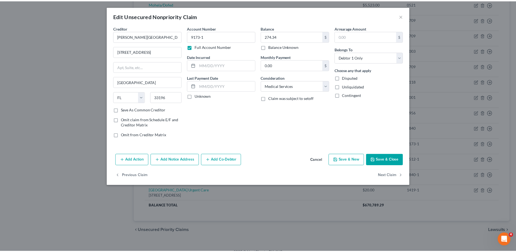
scroll to position [0, 0]
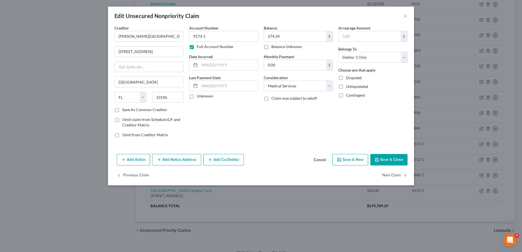
click at [222, 25] on div "Account Number 9173-1 Full Account Number" at bounding box center [223, 37] width 69 height 24
click at [383, 162] on button "Save & Close" at bounding box center [388, 159] width 37 height 11
type input "0"
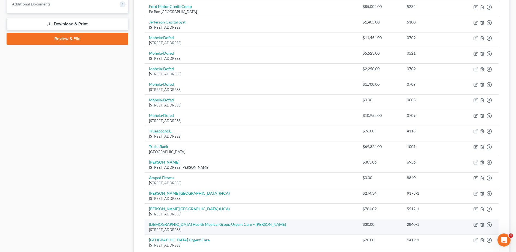
scroll to position [282, 0]
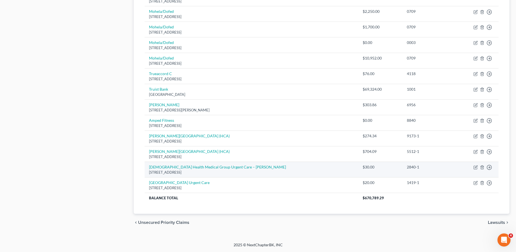
click at [225, 182] on td "[GEOGRAPHIC_DATA] Urgent Care [STREET_ADDRESS]" at bounding box center [252, 186] width 214 height 16
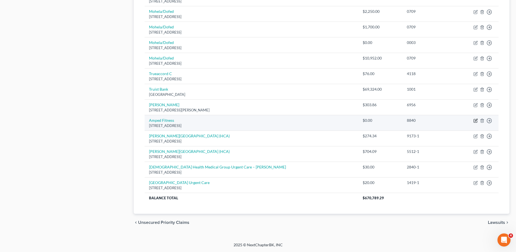
click at [476, 119] on icon "button" at bounding box center [475, 120] width 3 height 3
select select "46"
select select "1"
select select "0"
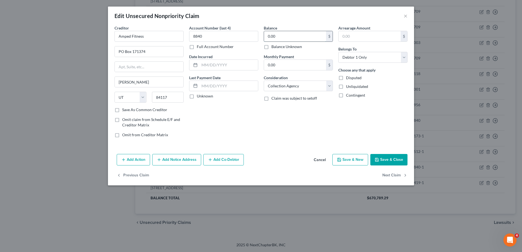
click at [291, 35] on input "0.00" at bounding box center [295, 36] width 62 height 10
type input "143.40"
drag, startPoint x: 171, startPoint y: 33, endPoint x: 107, endPoint y: 28, distance: 64.7
click at [107, 28] on div "Edit Unsecured Nonpriority Claim × Creditor * Amped Fitness PO Box 171374 [PERS…" at bounding box center [261, 126] width 522 height 252
click at [218, 113] on div "Account Number (last 4) 8840 Full Account Number Date Incurred Last Payment Dat…" at bounding box center [223, 83] width 75 height 117
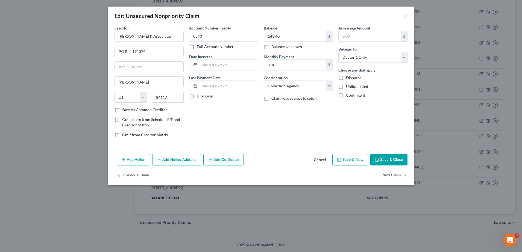
type input "[PERSON_NAME] & Associates"
click at [386, 159] on button "Save & Close" at bounding box center [388, 159] width 37 height 11
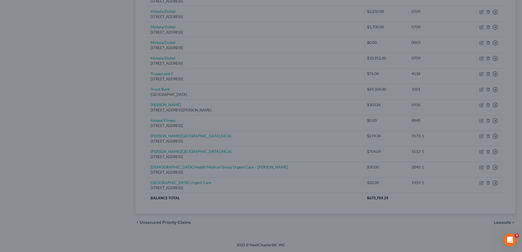
type input "0"
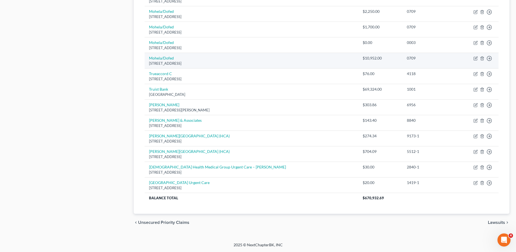
scroll to position [0, 0]
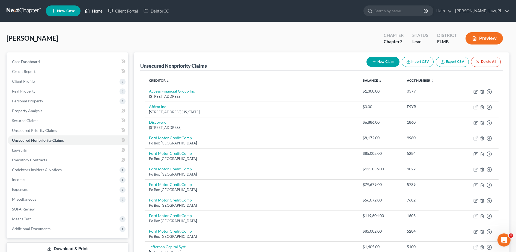
click at [88, 11] on polyline at bounding box center [87, 12] width 1 height 2
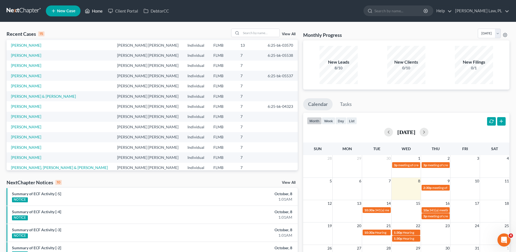
scroll to position [37, 0]
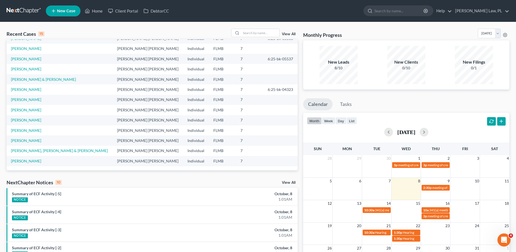
click at [285, 35] on link "View All" at bounding box center [289, 34] width 14 height 4
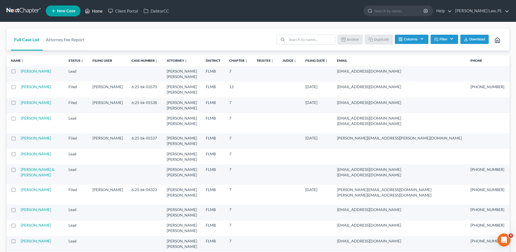
click at [88, 10] on icon at bounding box center [87, 11] width 5 height 7
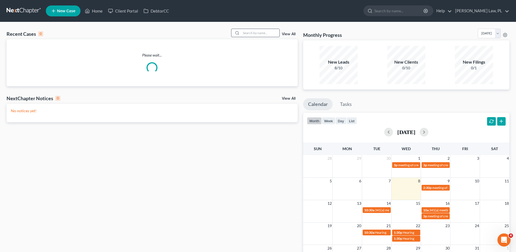
click at [265, 33] on input "search" at bounding box center [260, 33] width 38 height 8
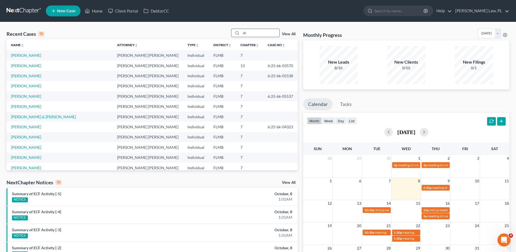
type input "s"
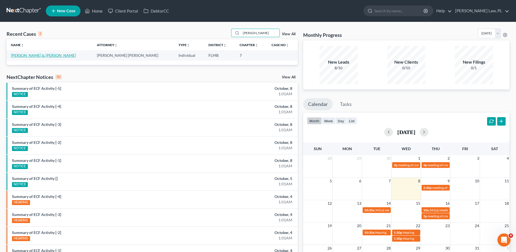
type input "[PERSON_NAME]"
click at [19, 54] on link "[PERSON_NAME] & [PERSON_NAME]" at bounding box center [43, 55] width 65 height 5
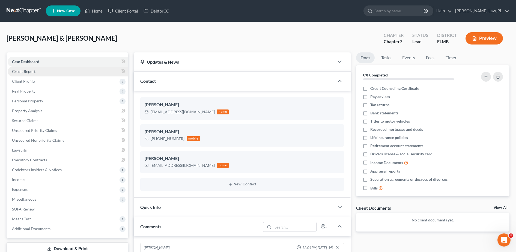
click at [46, 75] on link "Credit Report" at bounding box center [68, 72] width 121 height 10
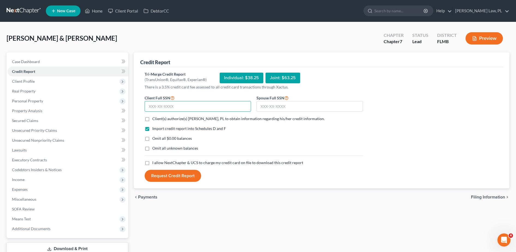
click at [167, 106] on input "text" at bounding box center [198, 106] width 107 height 11
type input "071-78-5661"
click at [267, 109] on input "text" at bounding box center [310, 106] width 107 height 11
type input "282-94-0802"
drag, startPoint x: 198, startPoint y: 104, endPoint x: 137, endPoint y: 102, distance: 60.9
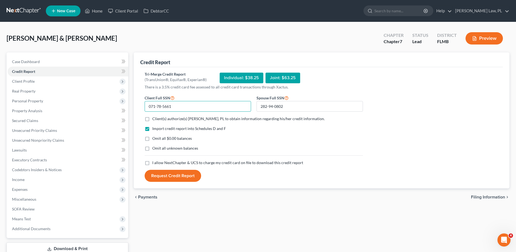
click at [137, 102] on div "Credit Report Tri-Merge Credit Report (TransUnion®, Equifax®, Experian®) Indivi…" at bounding box center [322, 120] width 376 height 136
click at [38, 63] on span "Case Dashboard" at bounding box center [26, 61] width 28 height 5
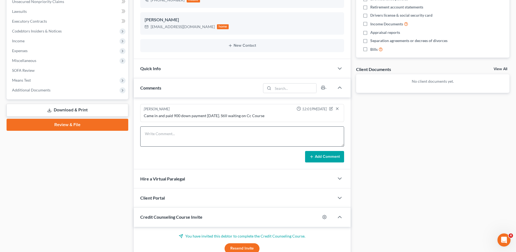
scroll to position [139, 0]
click at [173, 137] on textarea at bounding box center [242, 136] width 204 height 20
type textarea "S"
type textarea "J"
paste textarea "071-78-5661"
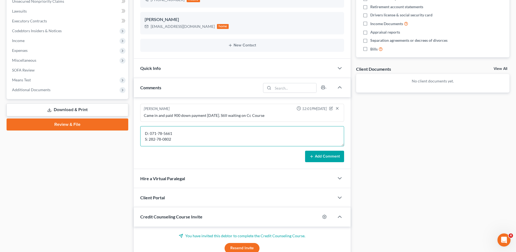
click at [159, 140] on textarea "D: 071-78-5661 S: 282-78-0802" at bounding box center [242, 136] width 204 height 20
type textarea "D: 071-78-5661 S: 282-94-0802"
click at [333, 156] on button "Add Comment" at bounding box center [324, 156] width 39 height 11
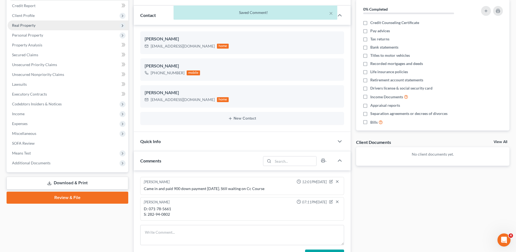
scroll to position [0, 0]
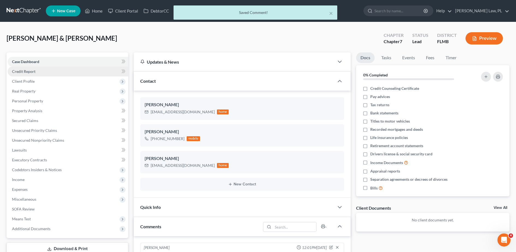
click at [40, 67] on link "Credit Report" at bounding box center [68, 72] width 121 height 10
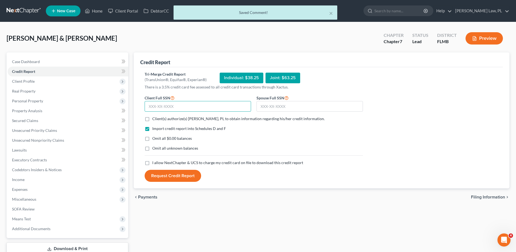
click at [165, 103] on input "text" at bounding box center [198, 106] width 107 height 11
click at [265, 107] on input "text" at bounding box center [310, 106] width 107 height 11
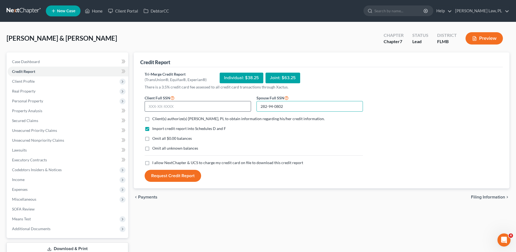
type input "282-94-0802"
click at [239, 104] on input "text" at bounding box center [198, 106] width 107 height 11
type input "071-78-5331"
click at [188, 121] on label "Client(s) authorize(s) [PERSON_NAME], PL to obtain information regarding his/he…" at bounding box center [238, 118] width 173 height 5
click at [158, 120] on input "Client(s) authorize(s) [PERSON_NAME], PL to obtain information regarding his/he…" at bounding box center [157, 118] width 4 height 4
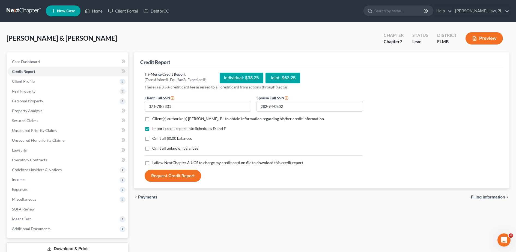
checkbox input "true"
click at [166, 163] on span "I allow NextChapter & UCS to charge my credit card on file to download this cre…" at bounding box center [227, 162] width 151 height 5
click at [158, 163] on input "I allow NextChapter & UCS to charge my credit card on file to download this cre…" at bounding box center [157, 162] width 4 height 4
checkbox input "true"
click at [173, 176] on button "Request Credit Report" at bounding box center [173, 176] width 57 height 12
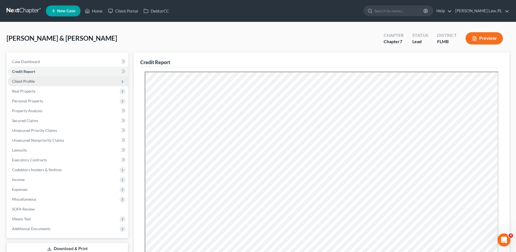
click at [27, 79] on span "Client Profile" at bounding box center [23, 81] width 23 height 5
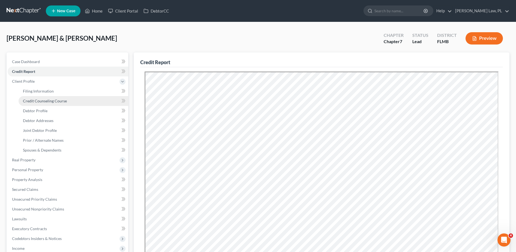
click at [36, 97] on link "Credit Counseling Course" at bounding box center [74, 101] width 110 height 10
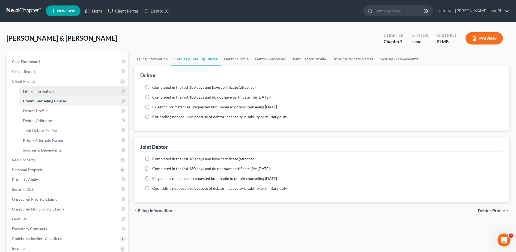
click at [33, 93] on span "Filing Information" at bounding box center [38, 91] width 31 height 5
select select "1"
select select "0"
select select "15"
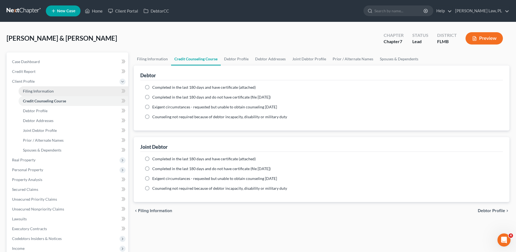
select select "0"
select select "9"
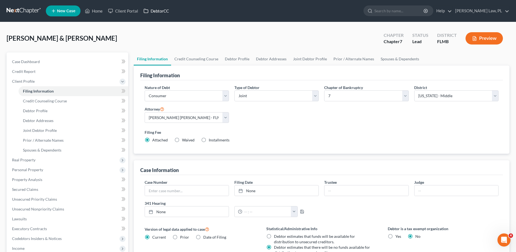
click at [152, 14] on link "DebtorCC" at bounding box center [156, 11] width 31 height 10
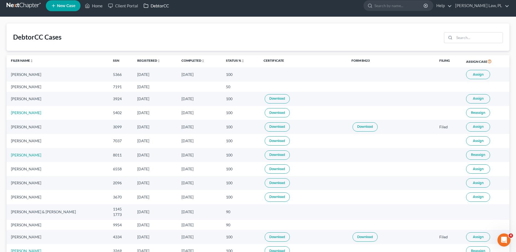
scroll to position [5, 0]
click at [94, 1] on link "Home" at bounding box center [93, 6] width 23 height 10
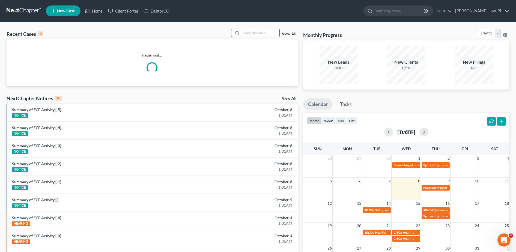
click at [257, 31] on input "search" at bounding box center [260, 33] width 38 height 8
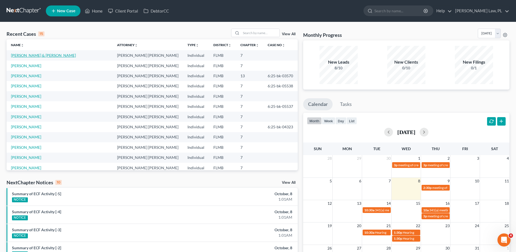
click at [35, 55] on link "[PERSON_NAME] & [PERSON_NAME]" at bounding box center [43, 55] width 65 height 5
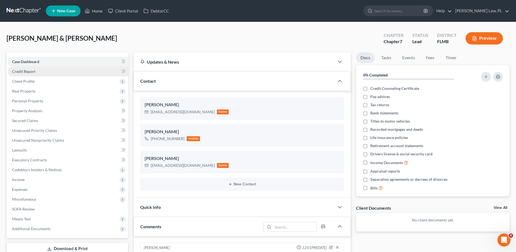
click at [24, 73] on span "Credit Report" at bounding box center [23, 71] width 23 height 5
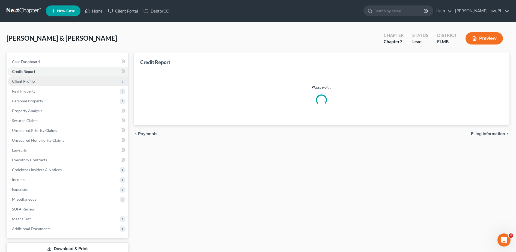
click at [28, 80] on span "Client Profile" at bounding box center [23, 81] width 23 height 5
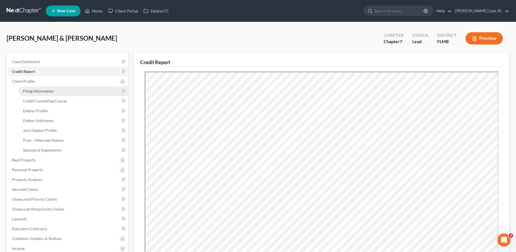
click at [34, 93] on span "Filing Information" at bounding box center [38, 91] width 31 height 5
select select "1"
select select "0"
select select "15"
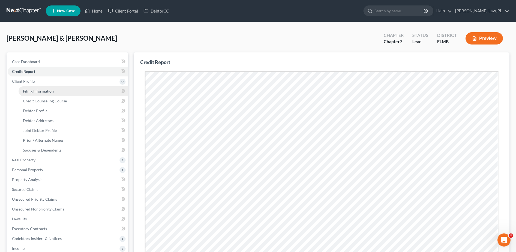
select select "0"
select select "9"
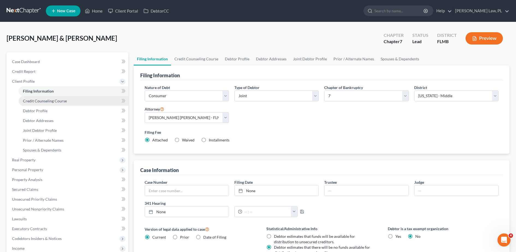
click at [37, 102] on span "Credit Counseling Course" at bounding box center [45, 101] width 44 height 5
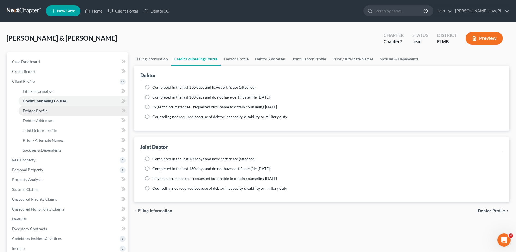
click at [41, 108] on span "Debtor Profile" at bounding box center [35, 110] width 25 height 5
select select "1"
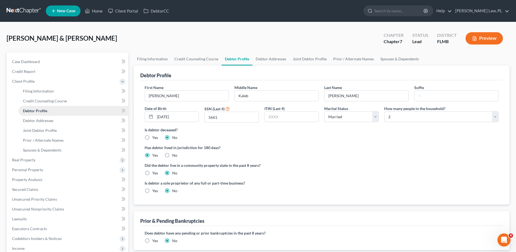
click at [41, 113] on link "Debtor Profile" at bounding box center [74, 111] width 110 height 10
click at [41, 117] on link "Debtor Addresses" at bounding box center [74, 121] width 110 height 10
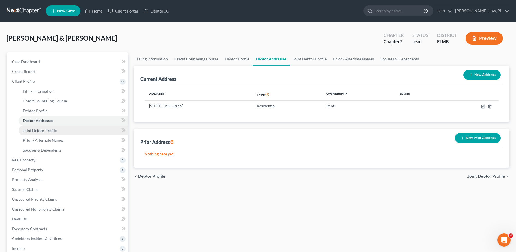
click at [42, 129] on span "Joint Debtor Profile" at bounding box center [40, 130] width 34 height 5
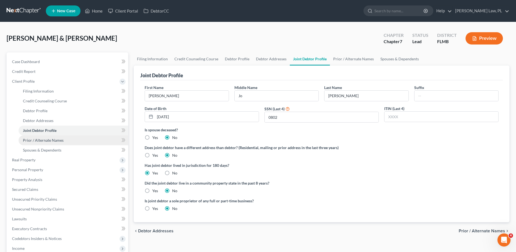
click at [42, 137] on link "Prior / Alternate Names" at bounding box center [74, 140] width 110 height 10
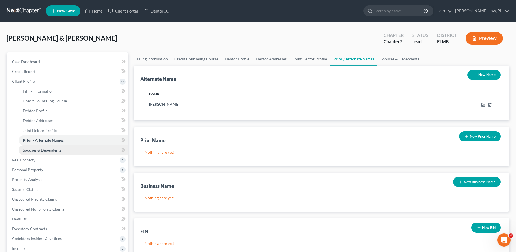
click at [43, 146] on link "Spouses & Dependents" at bounding box center [74, 150] width 110 height 10
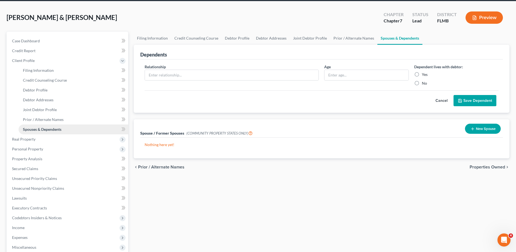
scroll to position [21, 0]
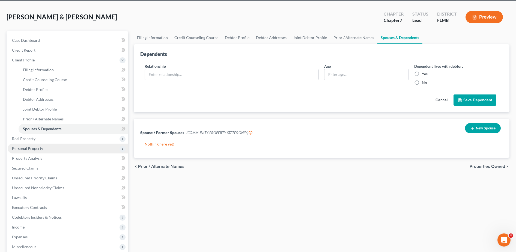
click at [34, 144] on span "Personal Property" at bounding box center [68, 149] width 121 height 10
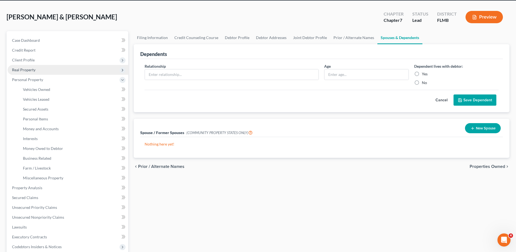
click at [36, 73] on span "Real Property" at bounding box center [68, 70] width 121 height 10
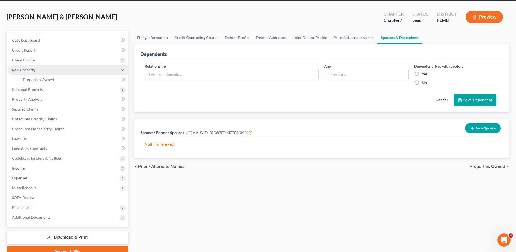
click at [35, 74] on span "Real Property" at bounding box center [68, 70] width 121 height 10
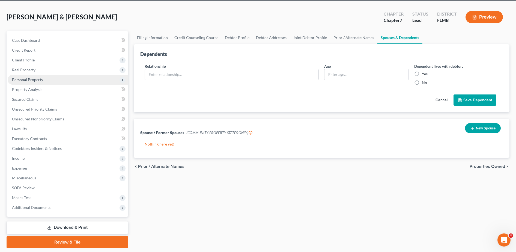
click at [35, 77] on span "Personal Property" at bounding box center [68, 80] width 121 height 10
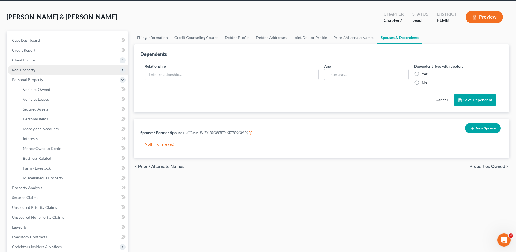
click at [33, 71] on span "Real Property" at bounding box center [23, 69] width 23 height 5
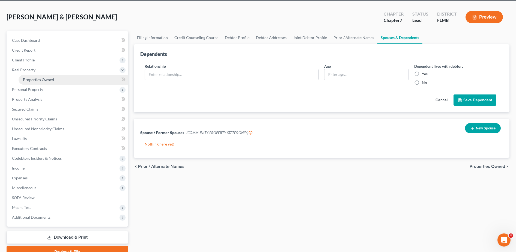
click at [34, 76] on link "Properties Owned" at bounding box center [74, 80] width 110 height 10
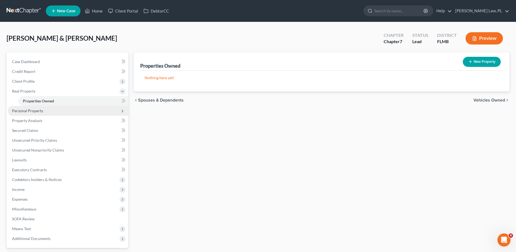
click at [34, 108] on span "Personal Property" at bounding box center [27, 110] width 31 height 5
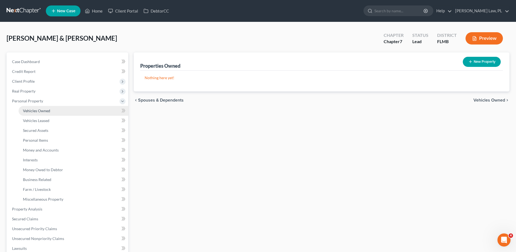
drag, startPoint x: 34, startPoint y: 111, endPoint x: 26, endPoint y: 114, distance: 8.6
click at [26, 114] on link "Vehicles Owned" at bounding box center [74, 111] width 110 height 10
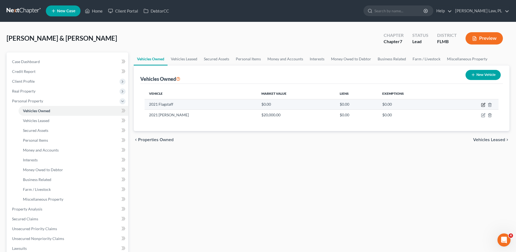
click at [484, 106] on icon "button" at bounding box center [483, 105] width 4 height 4
select select "5"
select select "2"
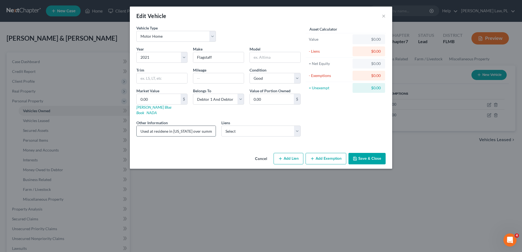
click at [173, 128] on input "Used at residene in [US_STATE] over summer" at bounding box center [176, 131] width 79 height 10
click at [375, 153] on button "Save & Close" at bounding box center [366, 158] width 37 height 11
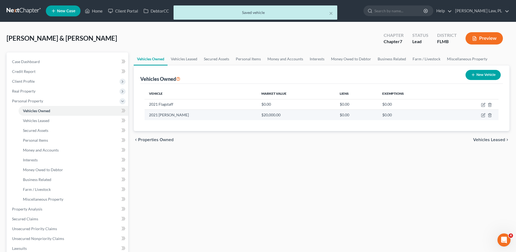
click at [488, 113] on td at bounding box center [473, 115] width 51 height 10
click at [483, 115] on icon "button" at bounding box center [484, 115] width 2 height 2
select select "1"
select select "5"
select select "0"
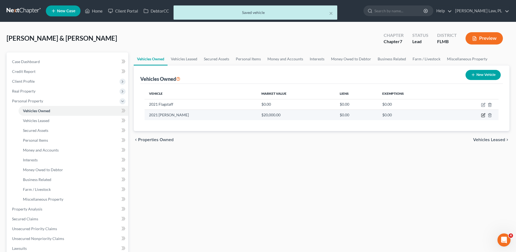
select select "0"
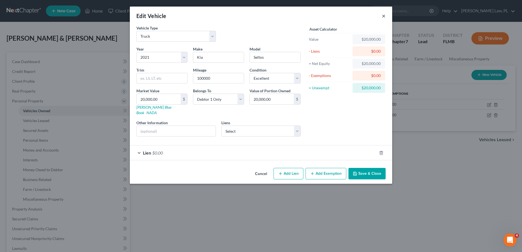
click at [383, 17] on button "×" at bounding box center [384, 16] width 4 height 7
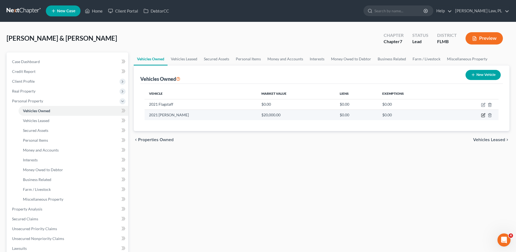
click at [482, 113] on icon "button" at bounding box center [483, 115] width 4 height 4
select select "1"
select select "5"
select select "0"
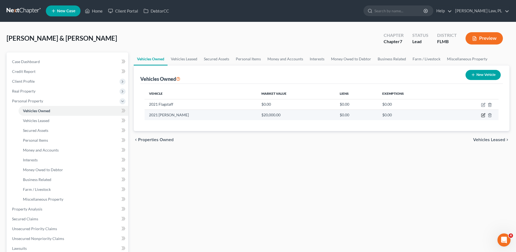
select select "0"
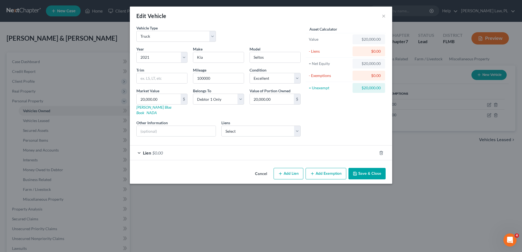
click at [299, 150] on div "Lien $0.00" at bounding box center [253, 153] width 247 height 14
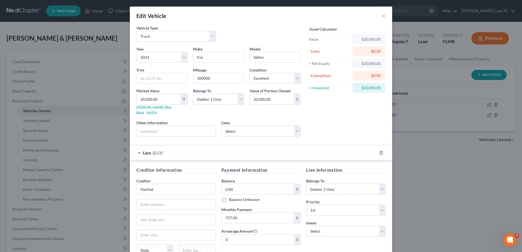
click at [295, 150] on div "Lien $0.00" at bounding box center [253, 153] width 247 height 14
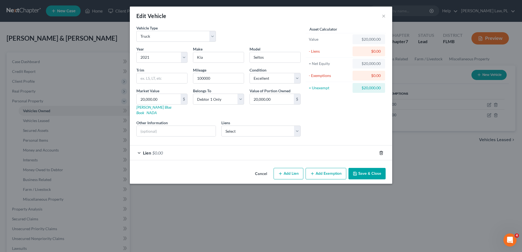
click at [380, 151] on icon "button" at bounding box center [381, 153] width 4 height 4
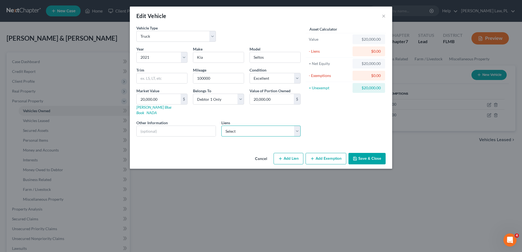
click at [277, 126] on select "Select Pentagon Federal Cr Un - $31,212.00 Conn Appliances Inc - $4,932.00 W S …" at bounding box center [260, 131] width 79 height 11
select select "0"
click at [221, 126] on select "Select Pentagon Federal Cr Un - $31,212.00 Conn Appliances Inc - $4,932.00 W S …" at bounding box center [260, 131] width 79 height 11
select select
select select "48"
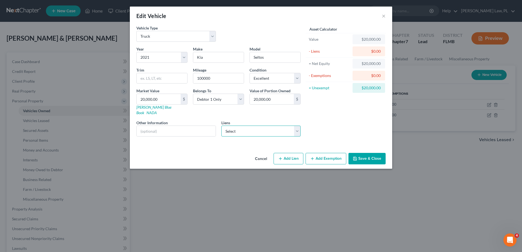
select select "1"
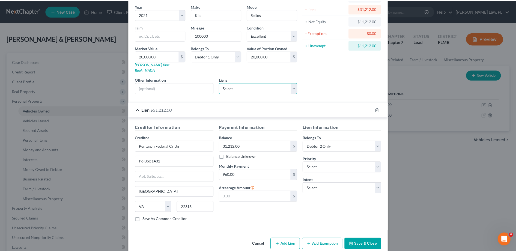
scroll to position [47, 0]
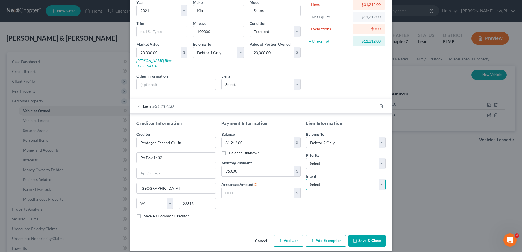
click at [318, 179] on select "Select Surrender Redeem Reaffirm Avoid Other" at bounding box center [345, 184] width 79 height 11
select select "4"
click at [306, 179] on select "Select Surrender Redeem Reaffirm Avoid Other" at bounding box center [345, 184] width 79 height 11
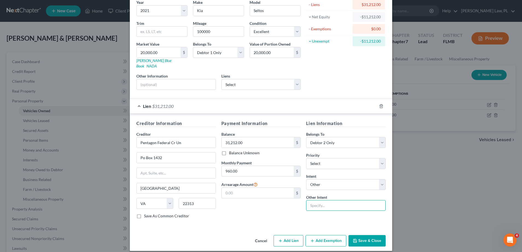
click at [330, 201] on input "text" at bounding box center [345, 205] width 79 height 11
type input "Pay to Drive"
click at [311, 220] on div "Creditor Information Creditor * Pentagon Federal Cr Un Po Box 1432 [GEOGRAPHIC_…" at bounding box center [261, 171] width 262 height 114
click at [361, 236] on button "Save & Close" at bounding box center [366, 240] width 37 height 11
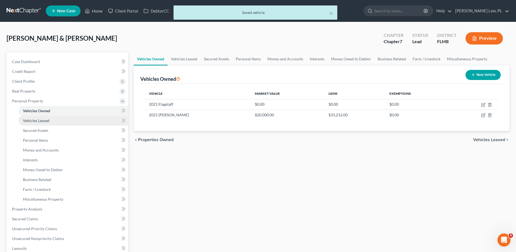
click at [43, 119] on span "Vehicles Leased" at bounding box center [36, 120] width 26 height 5
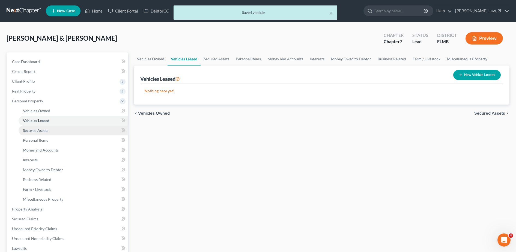
click at [46, 126] on link "Secured Assets" at bounding box center [74, 131] width 110 height 10
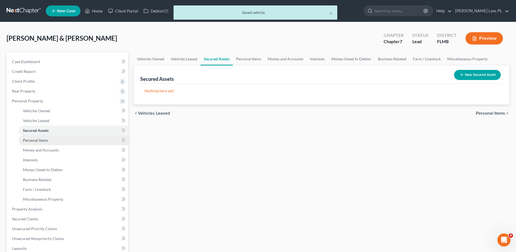
click at [45, 140] on span "Personal Items" at bounding box center [35, 140] width 25 height 5
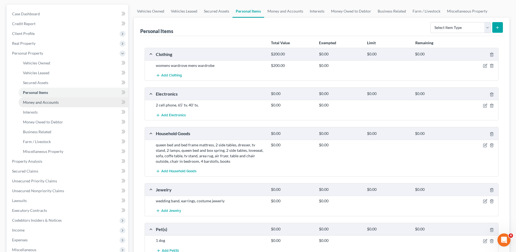
scroll to position [48, 0]
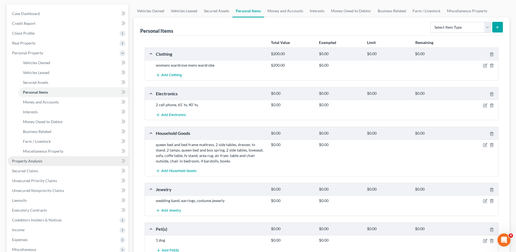
click at [54, 161] on link "Property Analysis" at bounding box center [68, 161] width 121 height 10
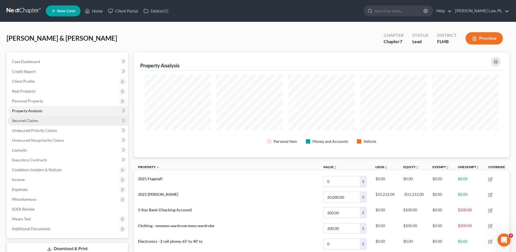
click at [39, 121] on link "Secured Claims" at bounding box center [68, 121] width 121 height 10
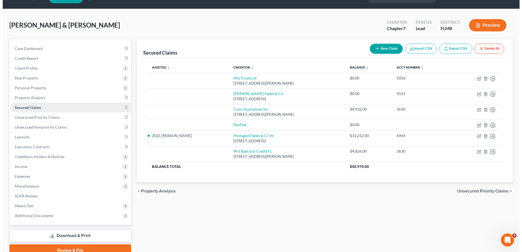
scroll to position [13, 0]
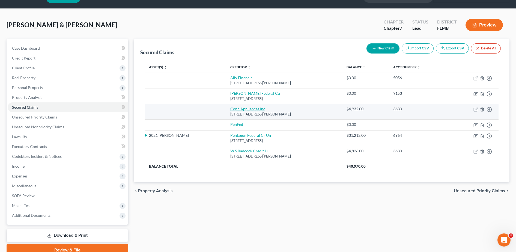
click at [230, 110] on link "Conn Appliances Inc" at bounding box center [247, 109] width 35 height 5
select select "45"
select select "1"
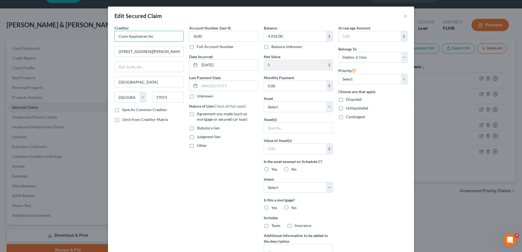
drag, startPoint x: 162, startPoint y: 40, endPoint x: 114, endPoint y: 40, distance: 47.8
click at [114, 40] on input "Conn Appliances Inc" at bounding box center [148, 36] width 69 height 11
click at [238, 128] on div "Statutory lien" at bounding box center [223, 127] width 69 height 5
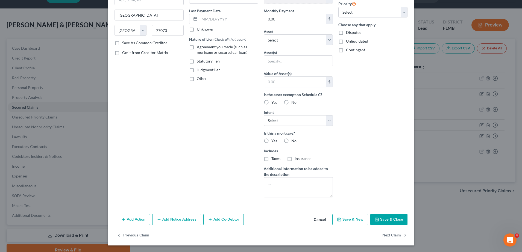
click at [378, 216] on button "Save & Close" at bounding box center [388, 219] width 37 height 11
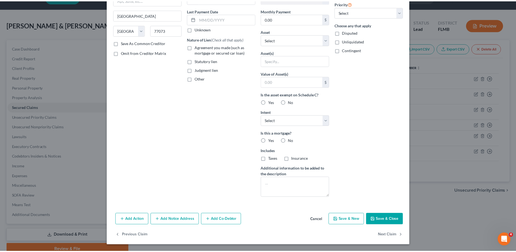
scroll to position [7, 0]
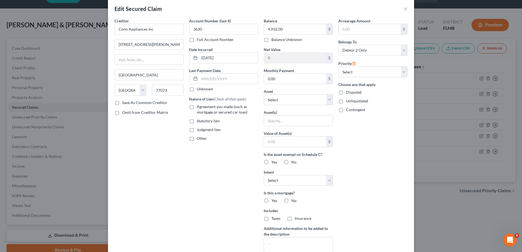
type input "0"
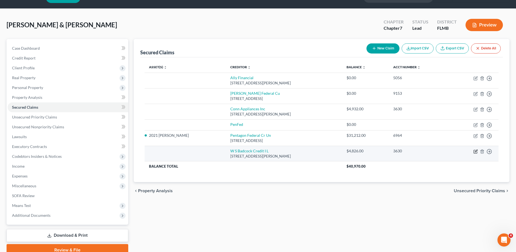
click at [477, 152] on icon "button" at bounding box center [476, 151] width 4 height 4
select select "45"
select select "1"
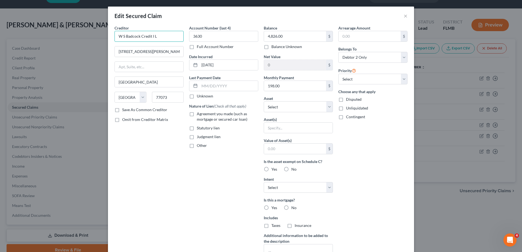
drag, startPoint x: 165, startPoint y: 36, endPoint x: 92, endPoint y: 34, distance: 73.5
click at [92, 34] on div "Edit Secured Claim × Creditor * W S Badcock Credit I L [STREET_ADDRESS][GEOGRAP…" at bounding box center [261, 126] width 522 height 252
click at [403, 16] on button "×" at bounding box center [405, 16] width 4 height 7
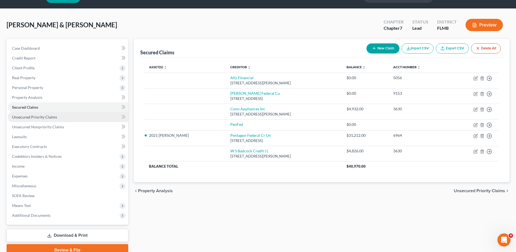
click at [57, 117] on link "Unsecured Priority Claims" at bounding box center [68, 117] width 121 height 10
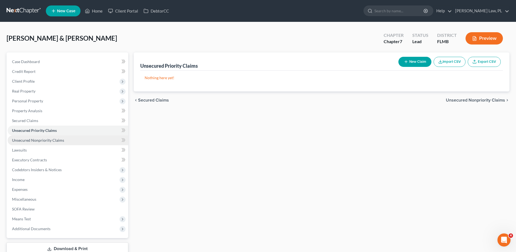
click at [43, 143] on link "Unsecured Nonpriority Claims" at bounding box center [68, 140] width 121 height 10
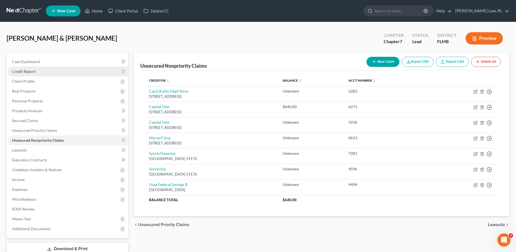
click at [37, 76] on link "Credit Report" at bounding box center [68, 72] width 121 height 10
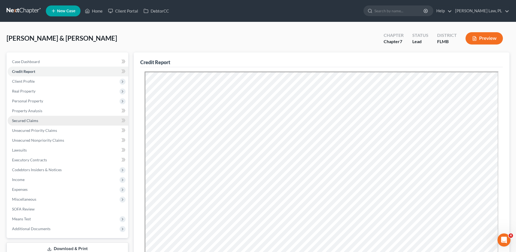
click at [32, 118] on link "Secured Claims" at bounding box center [68, 121] width 121 height 10
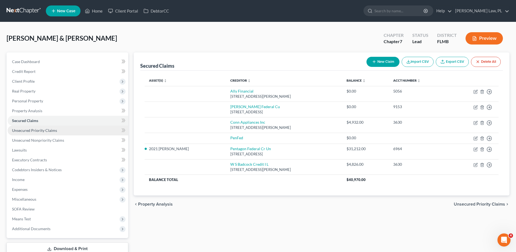
click at [35, 133] on link "Unsecured Priority Claims" at bounding box center [68, 131] width 121 height 10
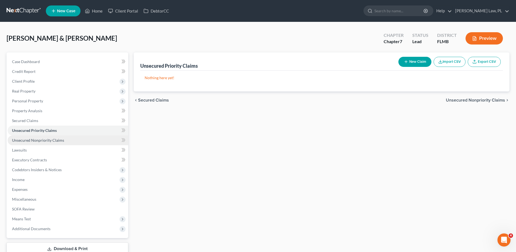
click at [34, 141] on span "Unsecured Nonpriority Claims" at bounding box center [38, 140] width 52 height 5
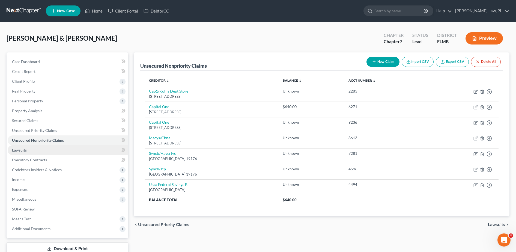
click at [72, 149] on link "Lawsuits" at bounding box center [68, 150] width 121 height 10
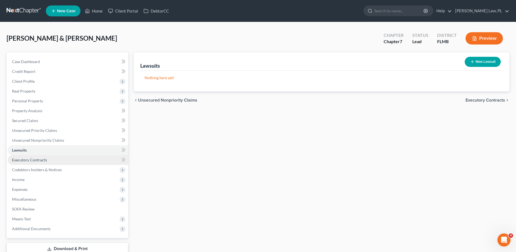
click at [60, 161] on link "Executory Contracts" at bounding box center [68, 160] width 121 height 10
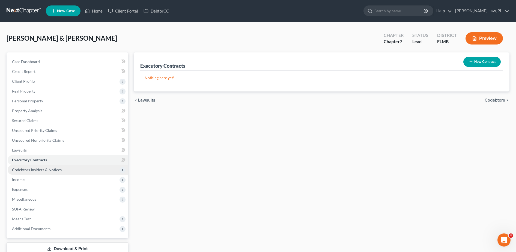
click at [49, 171] on span "Codebtors Insiders & Notices" at bounding box center [37, 169] width 50 height 5
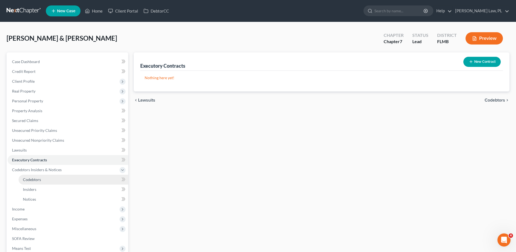
click at [36, 178] on span "Codebtors" at bounding box center [32, 179] width 18 height 5
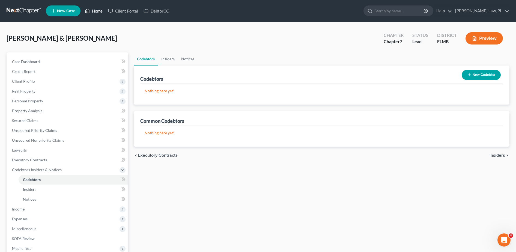
click at [96, 9] on link "Home" at bounding box center [93, 11] width 23 height 10
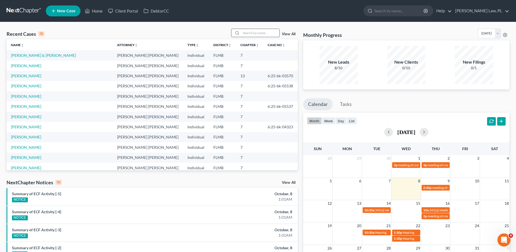
click at [260, 33] on input "search" at bounding box center [260, 33] width 38 height 8
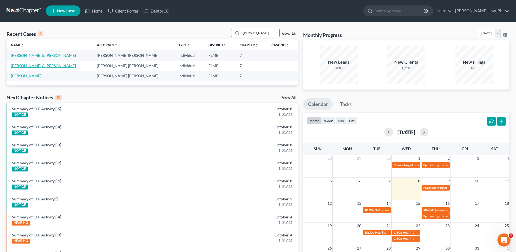
type input "[PERSON_NAME]"
click at [37, 63] on link "[PERSON_NAME] & [PERSON_NAME]" at bounding box center [43, 65] width 65 height 5
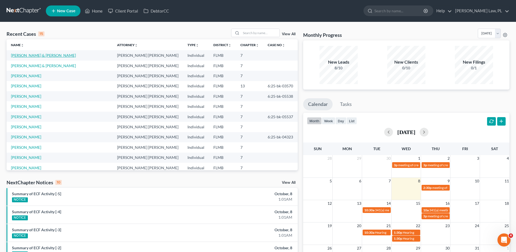
click at [34, 56] on link "[PERSON_NAME] & [PERSON_NAME]" at bounding box center [43, 55] width 65 height 5
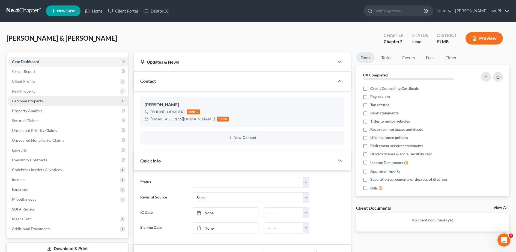
click at [40, 97] on span "Personal Property" at bounding box center [68, 101] width 121 height 10
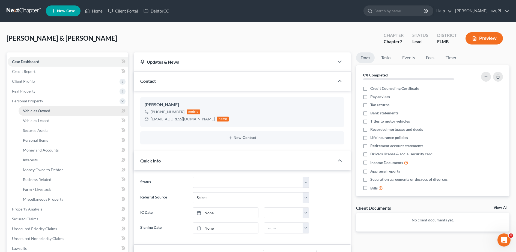
click at [44, 108] on link "Vehicles Owned" at bounding box center [74, 111] width 110 height 10
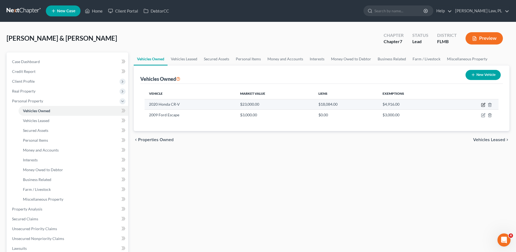
click at [483, 106] on icon "button" at bounding box center [483, 105] width 4 height 4
select select "0"
select select "6"
select select "3"
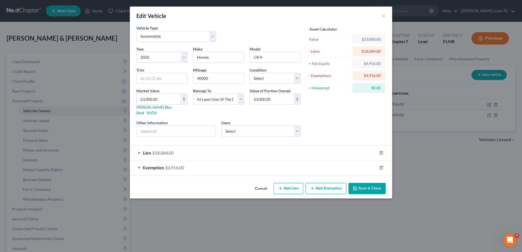
click at [175, 120] on div "Other Information" at bounding box center [176, 128] width 85 height 17
click at [174, 126] on input "text" at bounding box center [176, 131] width 79 height 10
type input "V"
paste input "3CZRU5H13LM707952"
click at [138, 126] on input "3CZRU5H13LM707952" at bounding box center [176, 131] width 79 height 10
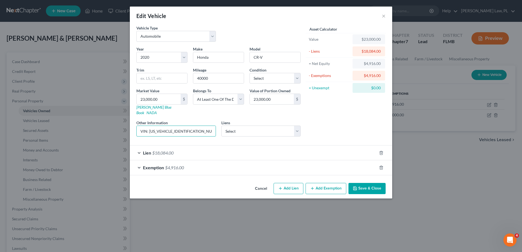
type input "VIN: 3CZRU5H13LM707952"
click at [354, 186] on icon "button" at bounding box center [355, 188] width 4 height 4
